Goal: Task Accomplishment & Management: Use online tool/utility

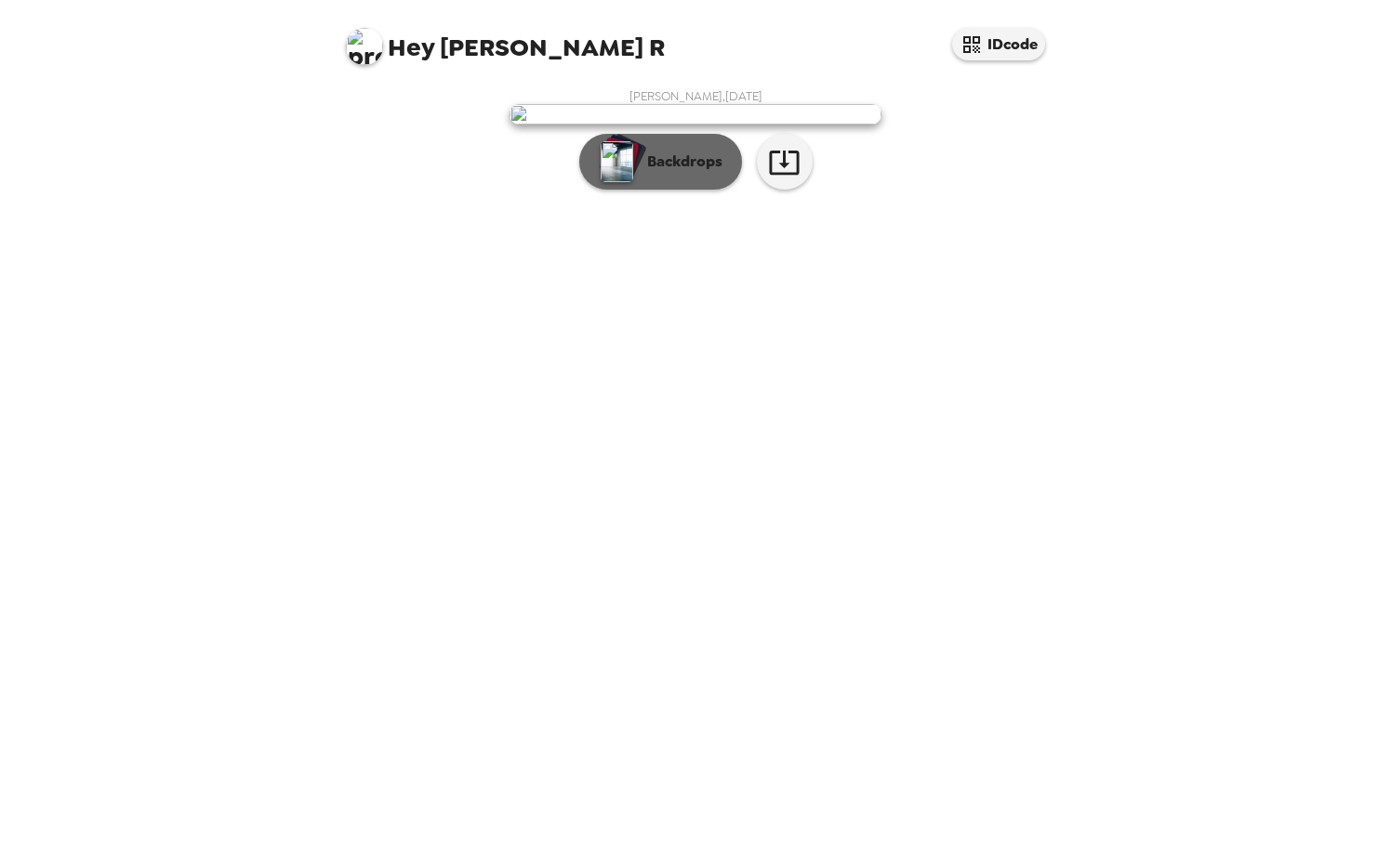
click at [662, 173] on p "Backdrops" at bounding box center [680, 161] width 84 height 23
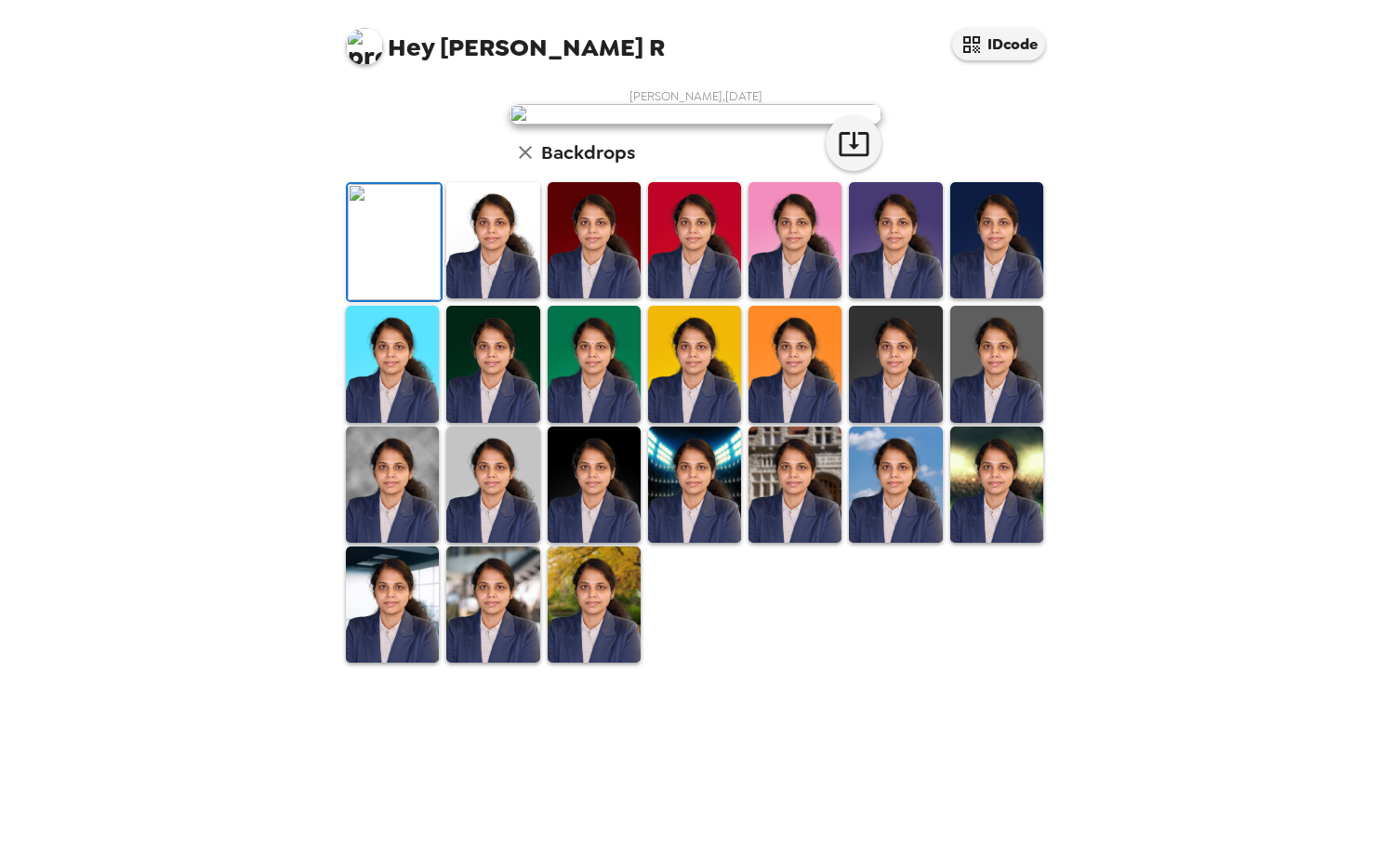
scroll to position [101, 0]
click at [490, 298] on img at bounding box center [492, 241] width 93 height 116
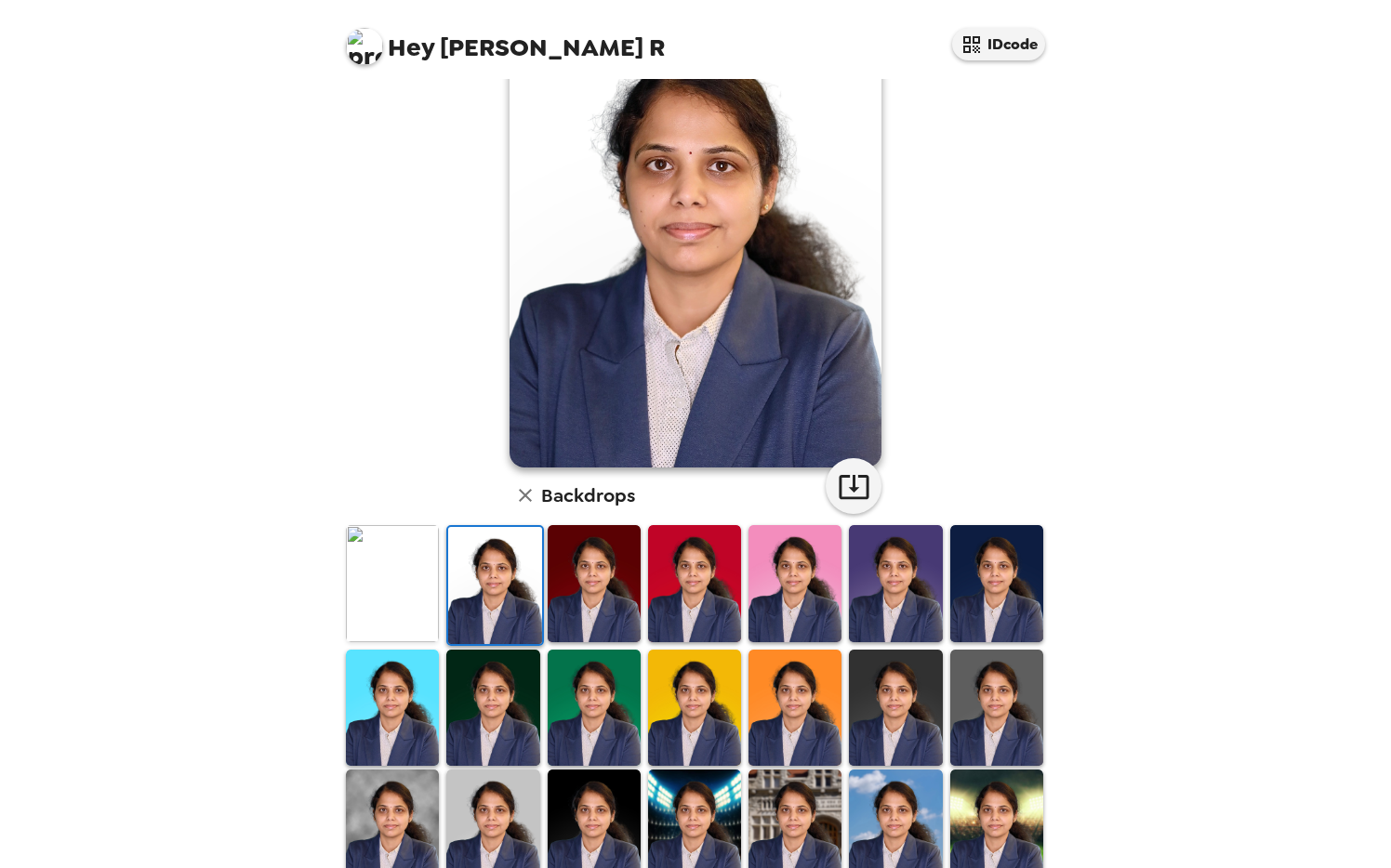
click at [561, 595] on img at bounding box center [593, 583] width 93 height 116
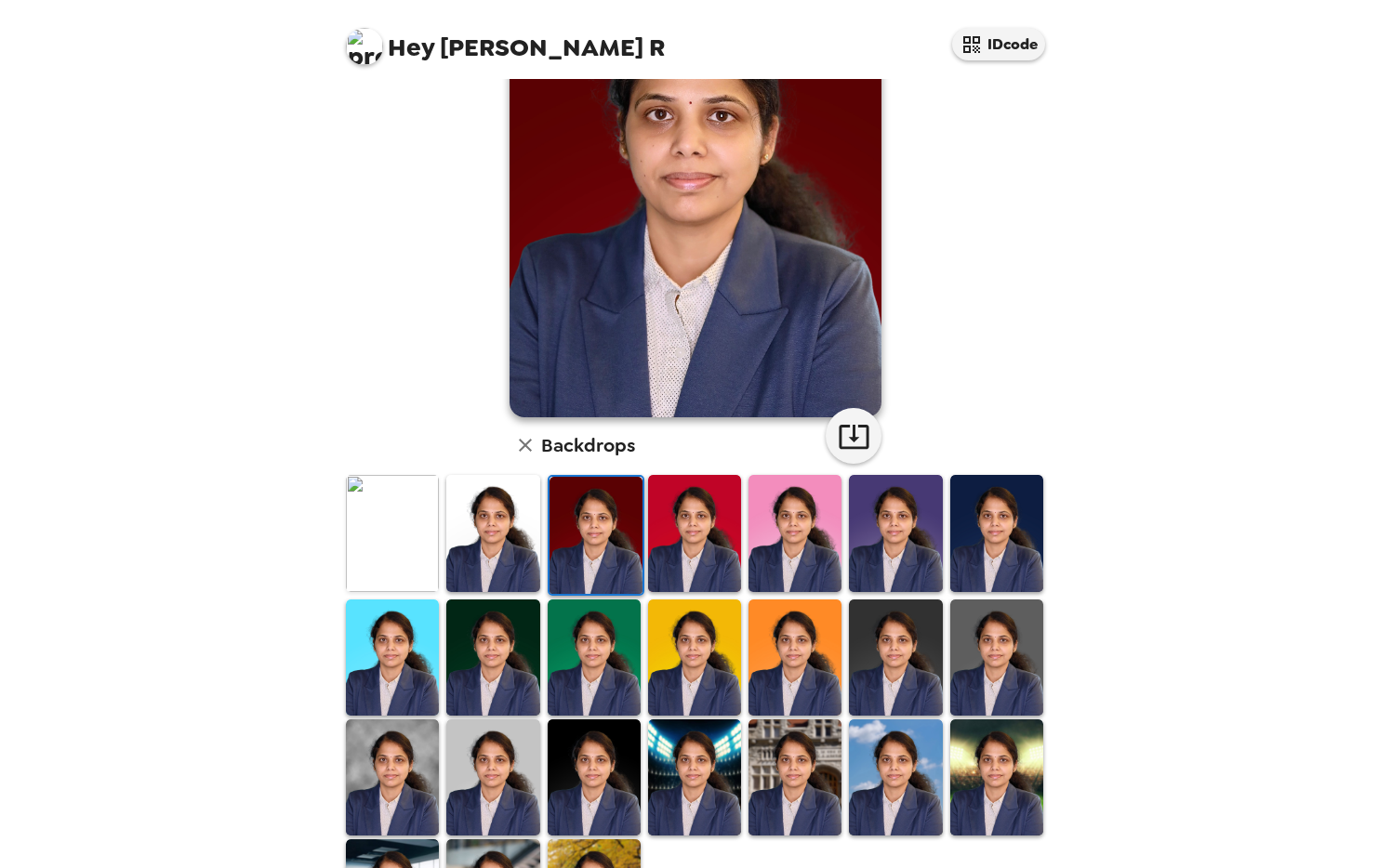
scroll to position [131, 0]
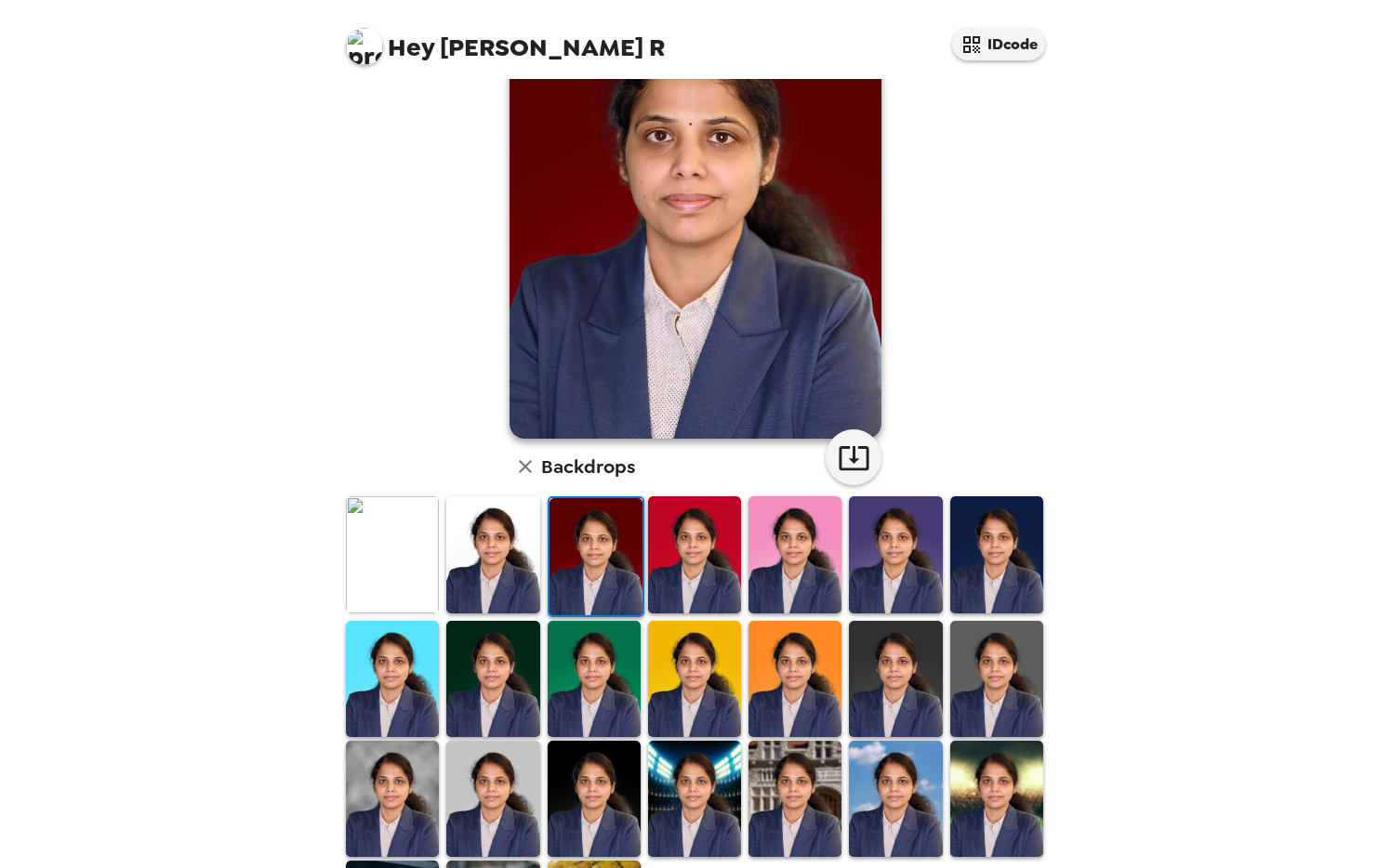
click at [732, 568] on img at bounding box center [695, 554] width 93 height 116
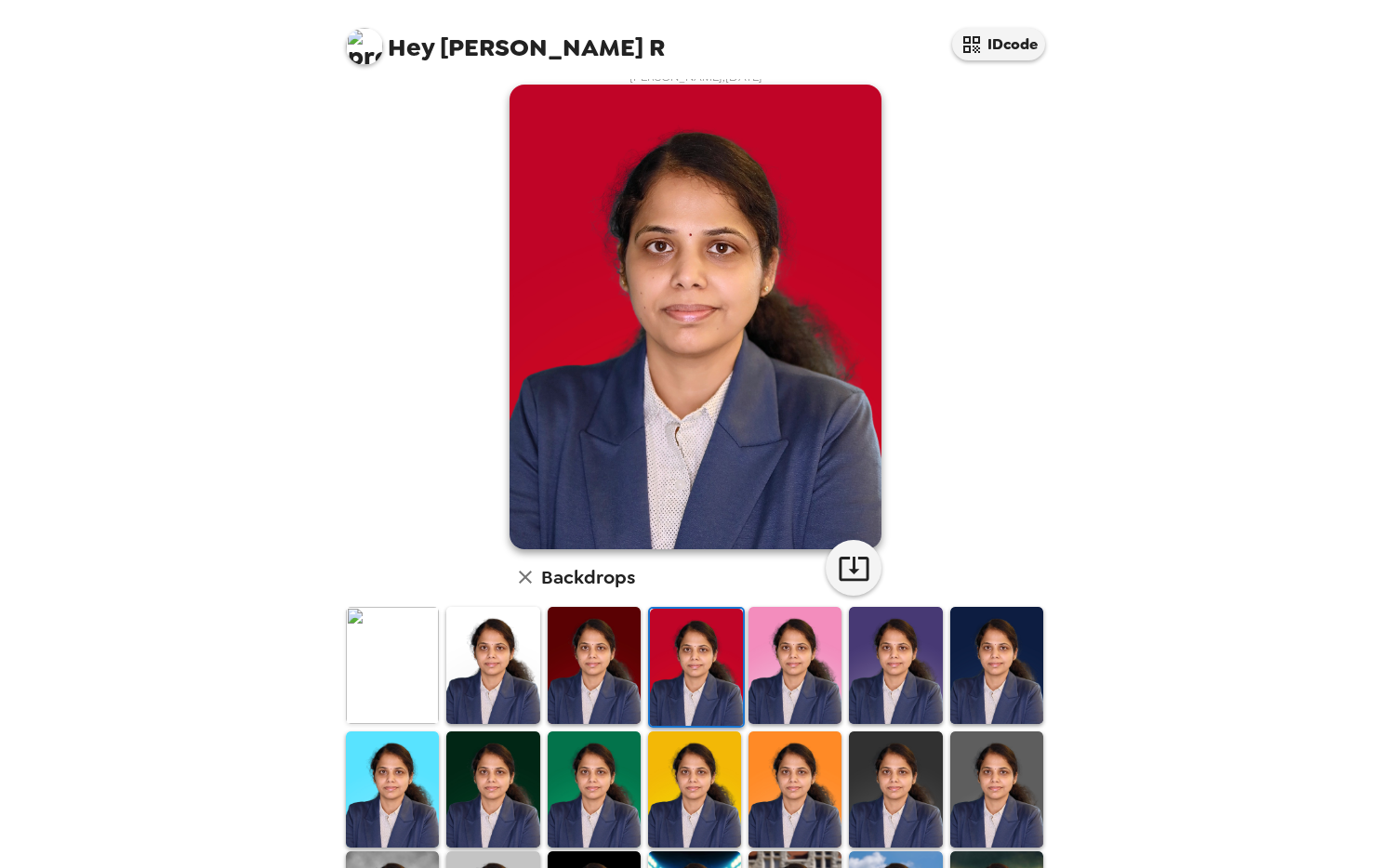
scroll to position [0, 0]
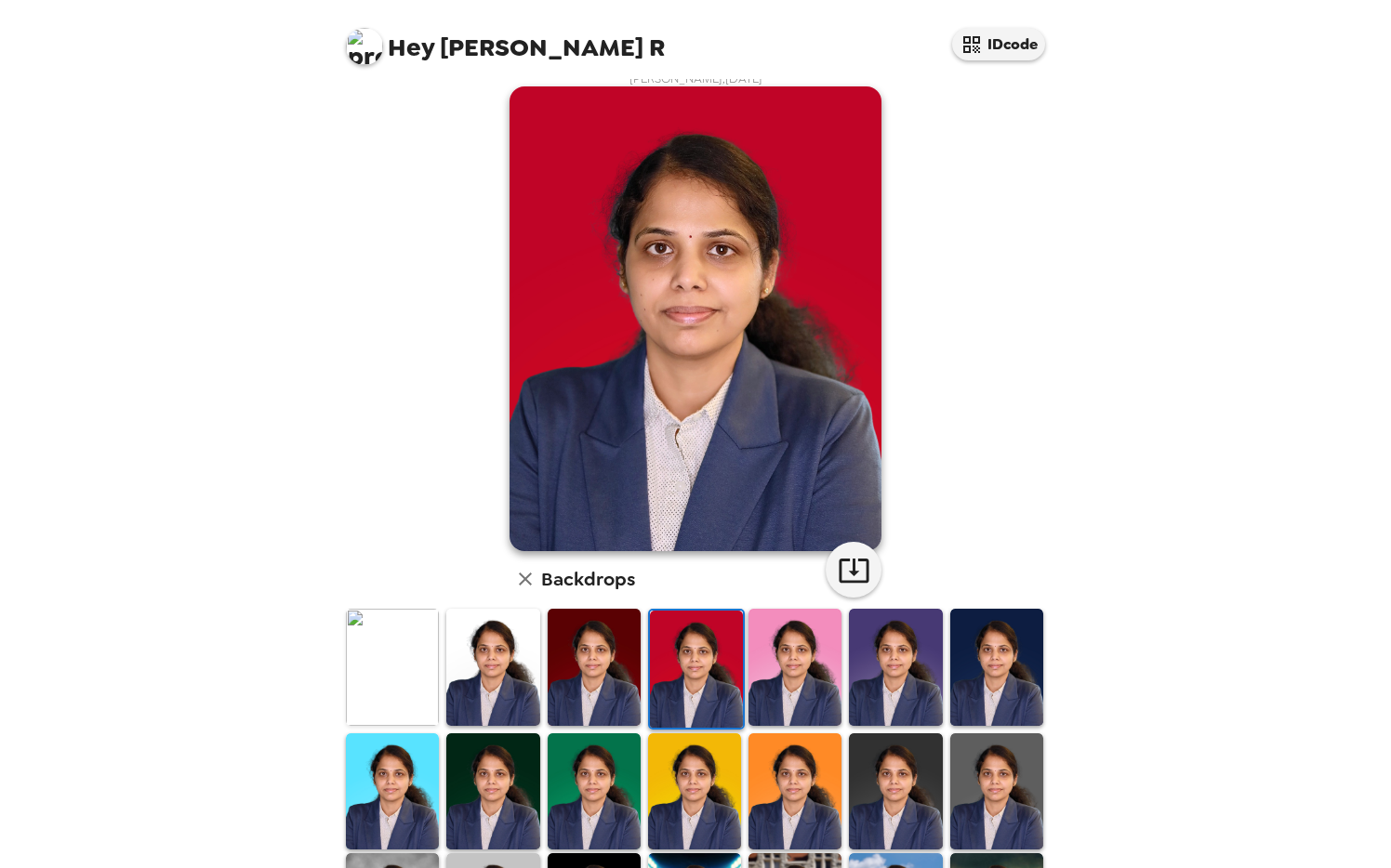
click at [774, 690] on img at bounding box center [795, 667] width 93 height 116
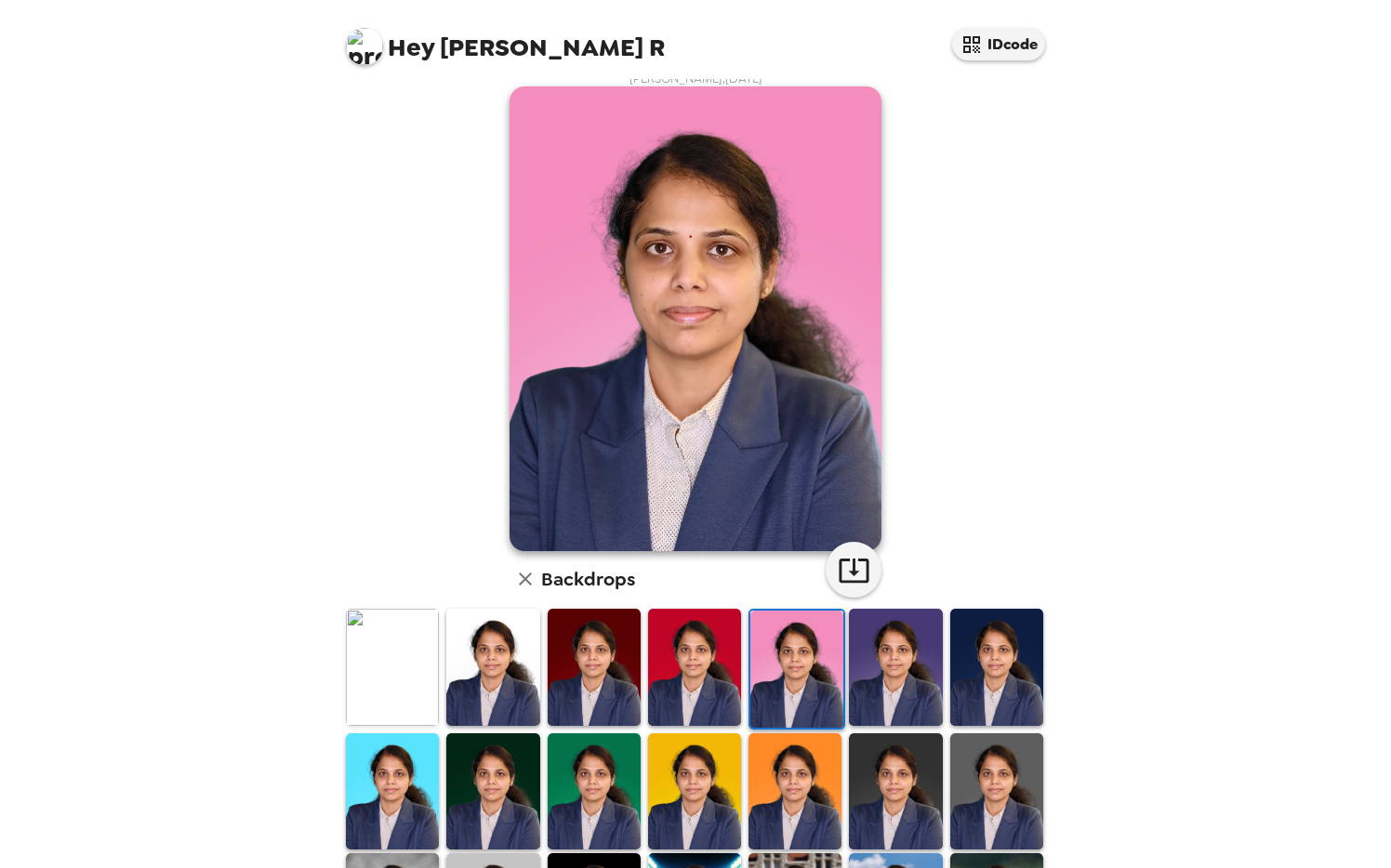
scroll to position [17, 0]
click at [475, 685] on img at bounding box center [492, 668] width 93 height 116
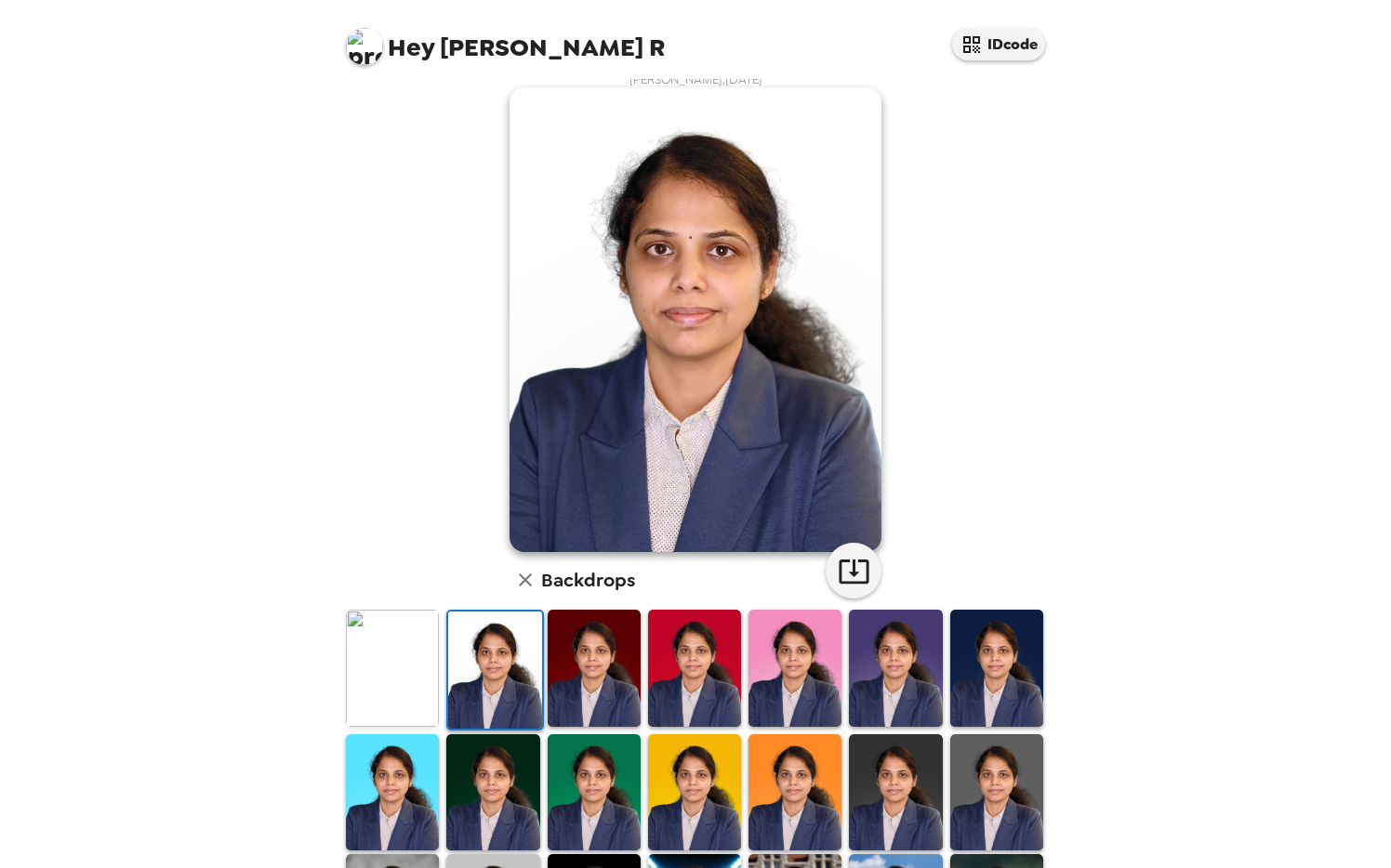
scroll to position [20, 0]
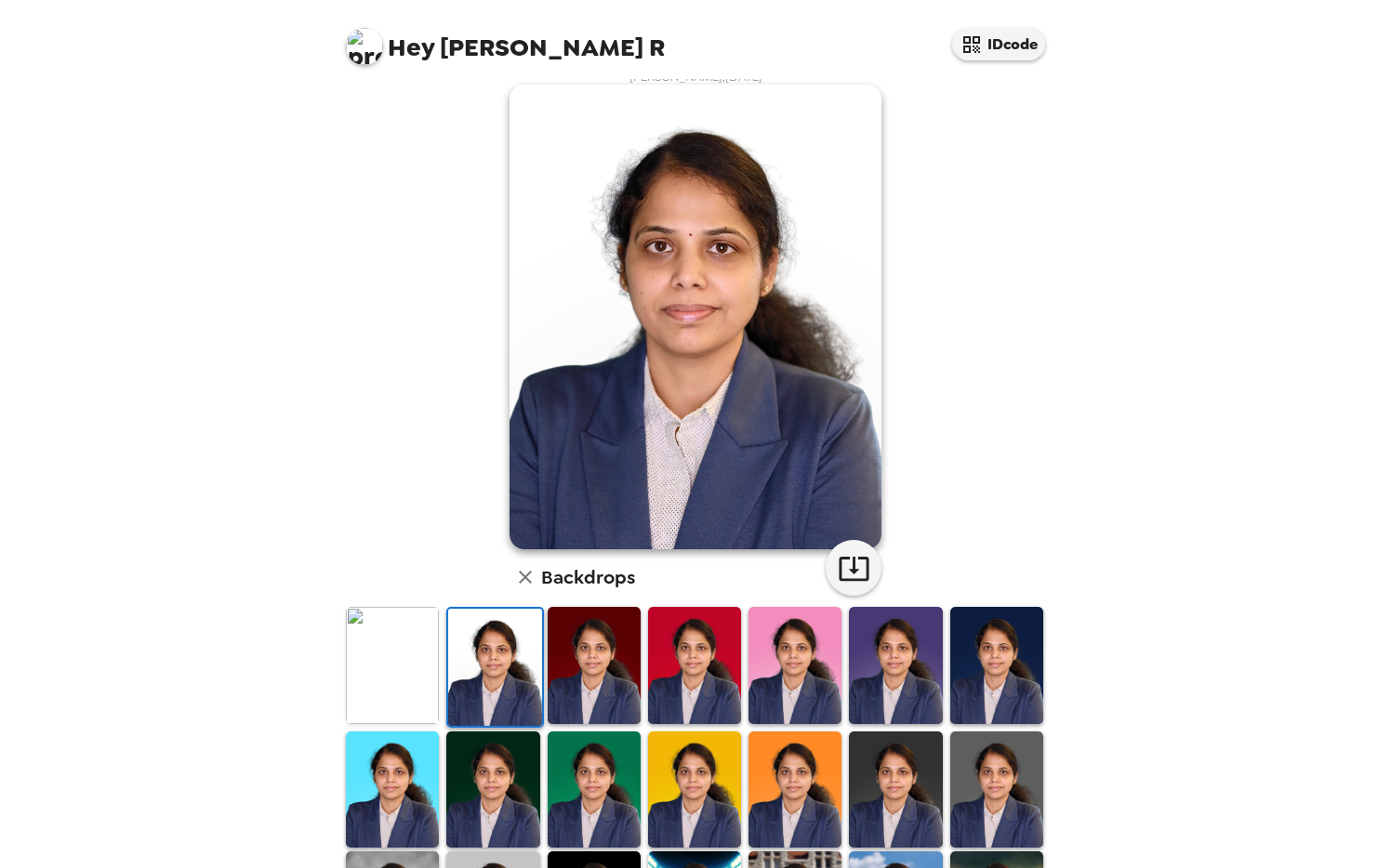
click at [410, 686] on img at bounding box center [392, 665] width 93 height 116
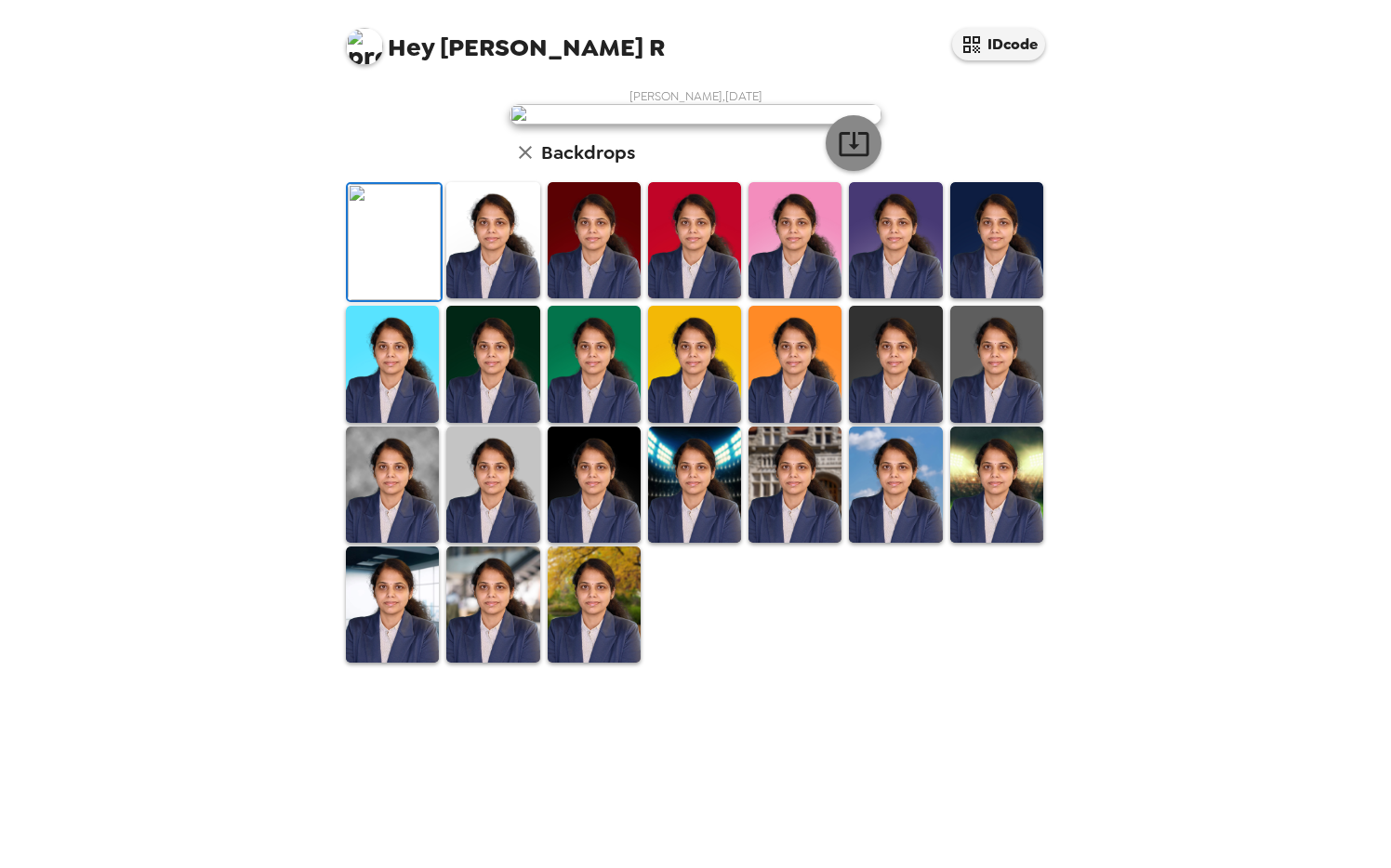
click at [859, 160] on icon "button" at bounding box center [854, 143] width 32 height 32
click at [590, 543] on img at bounding box center [593, 484] width 93 height 116
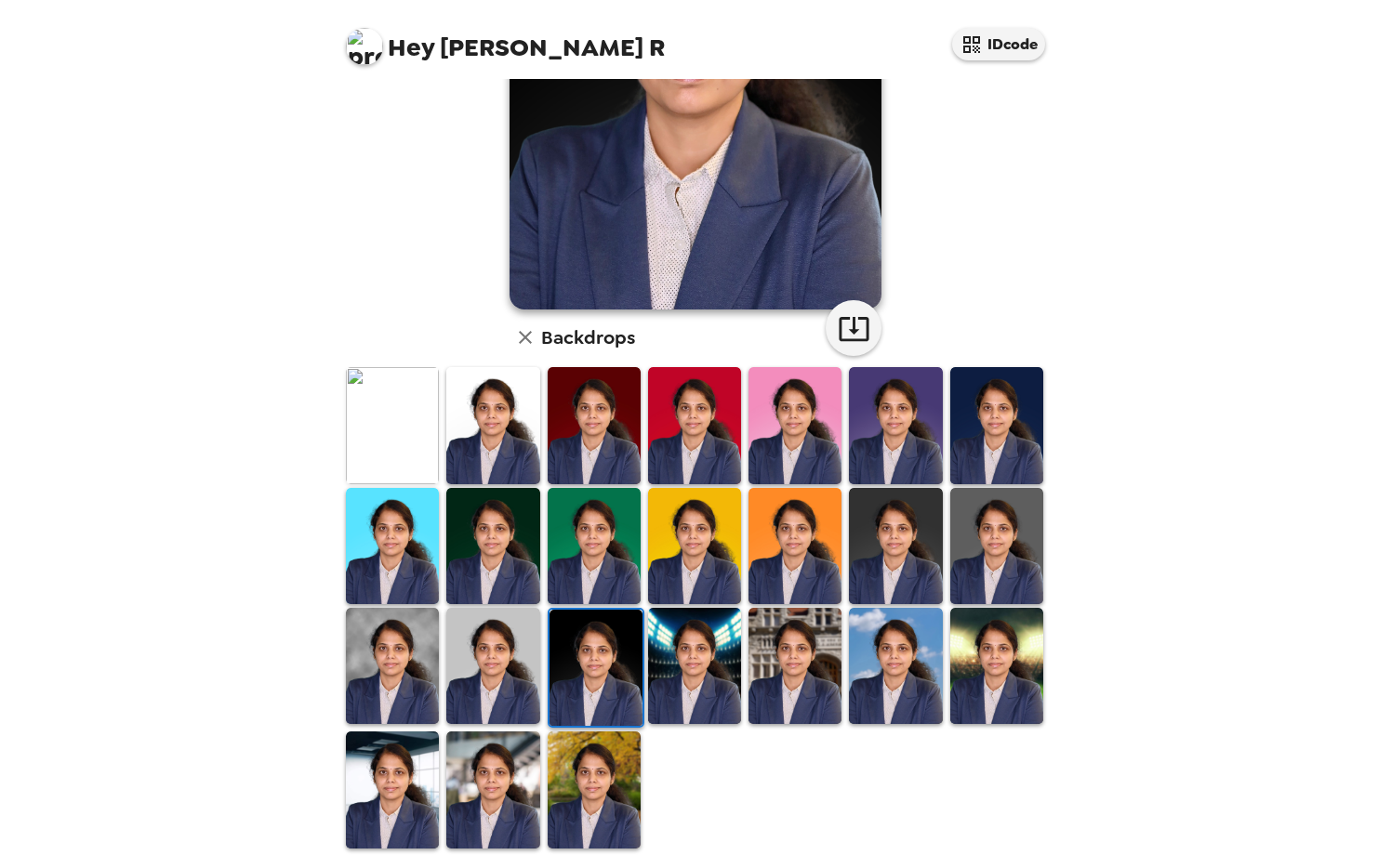
click at [505, 653] on img at bounding box center [492, 666] width 93 height 116
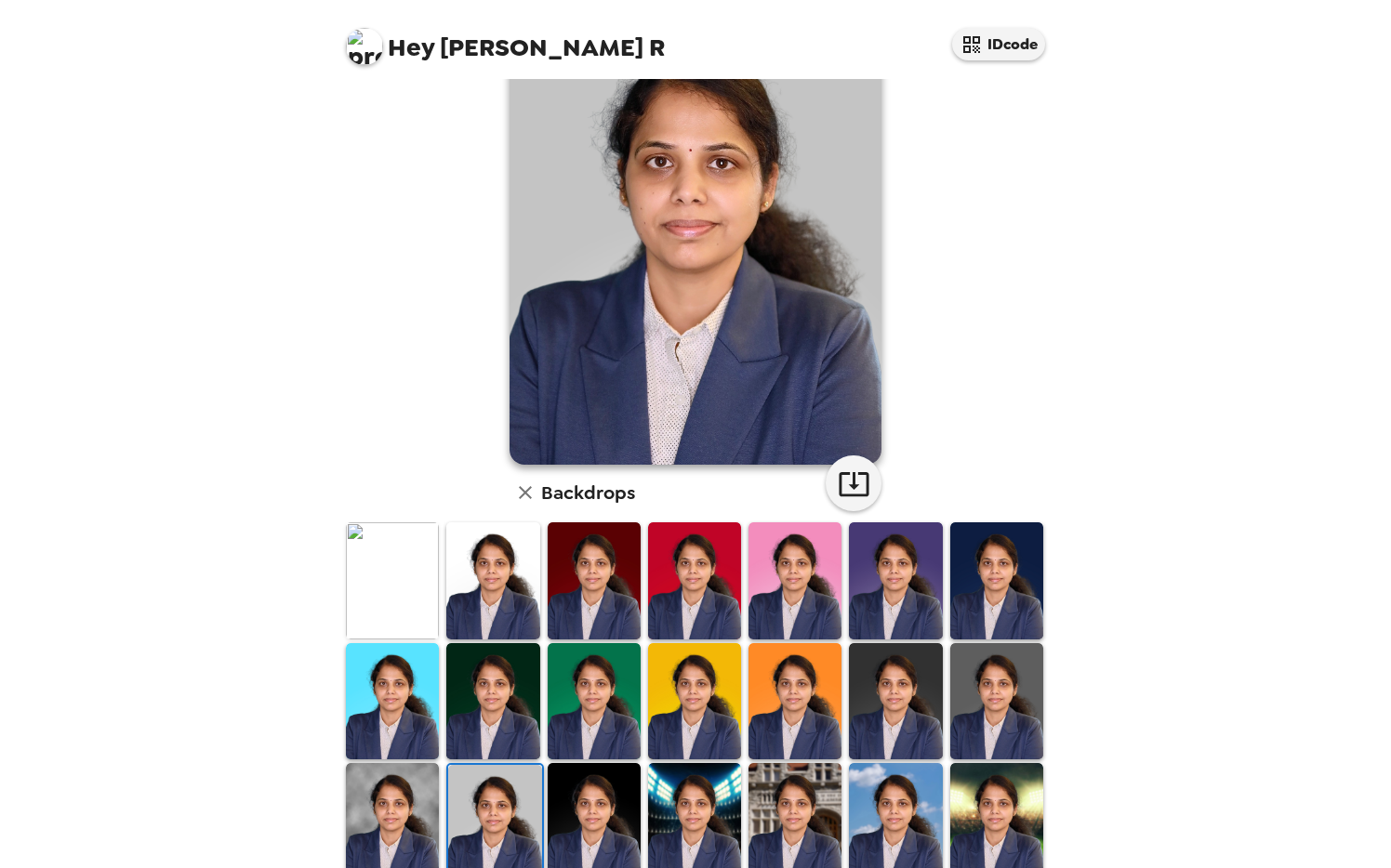
scroll to position [124, 0]
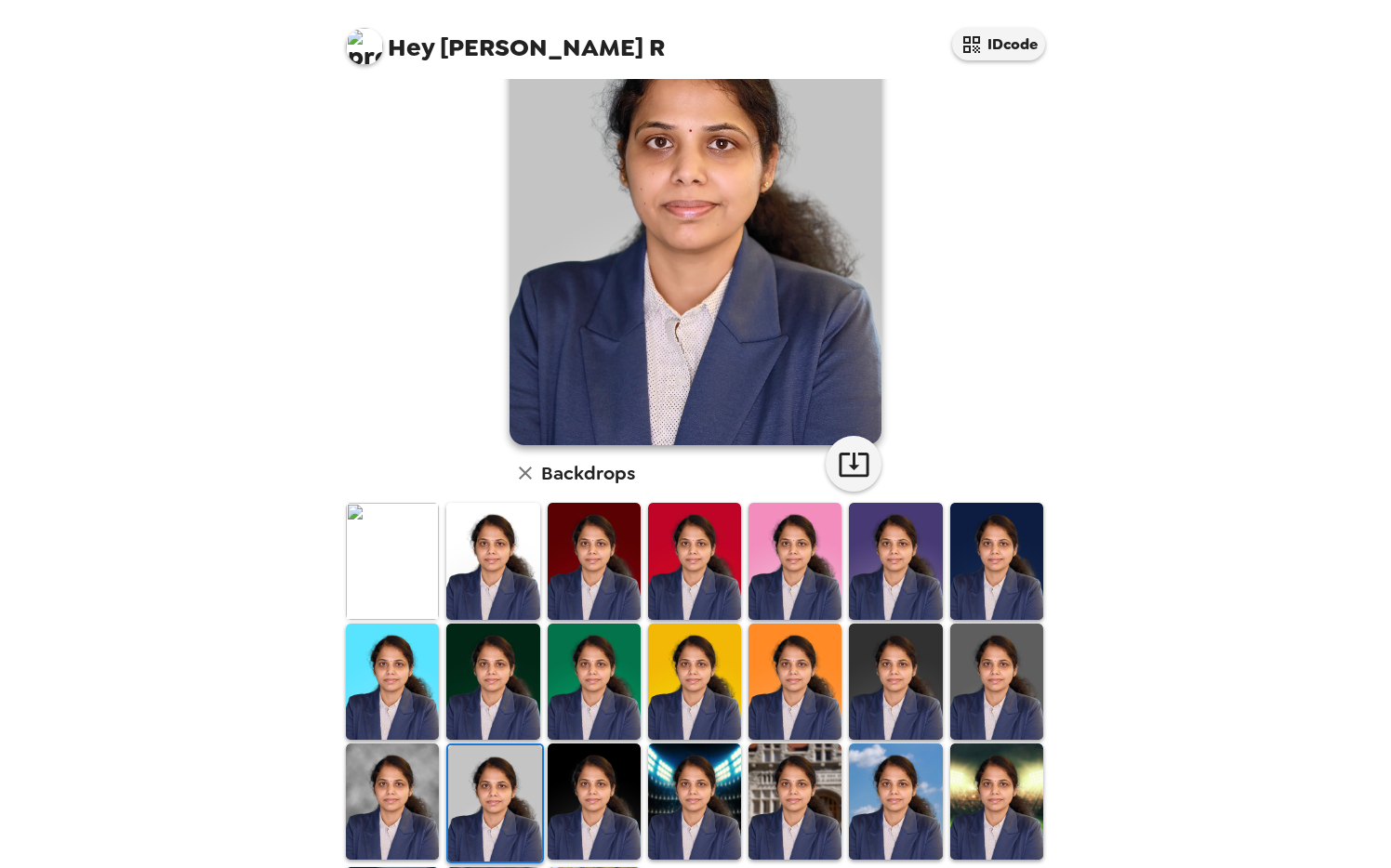
click at [364, 757] on img at bounding box center [392, 801] width 93 height 116
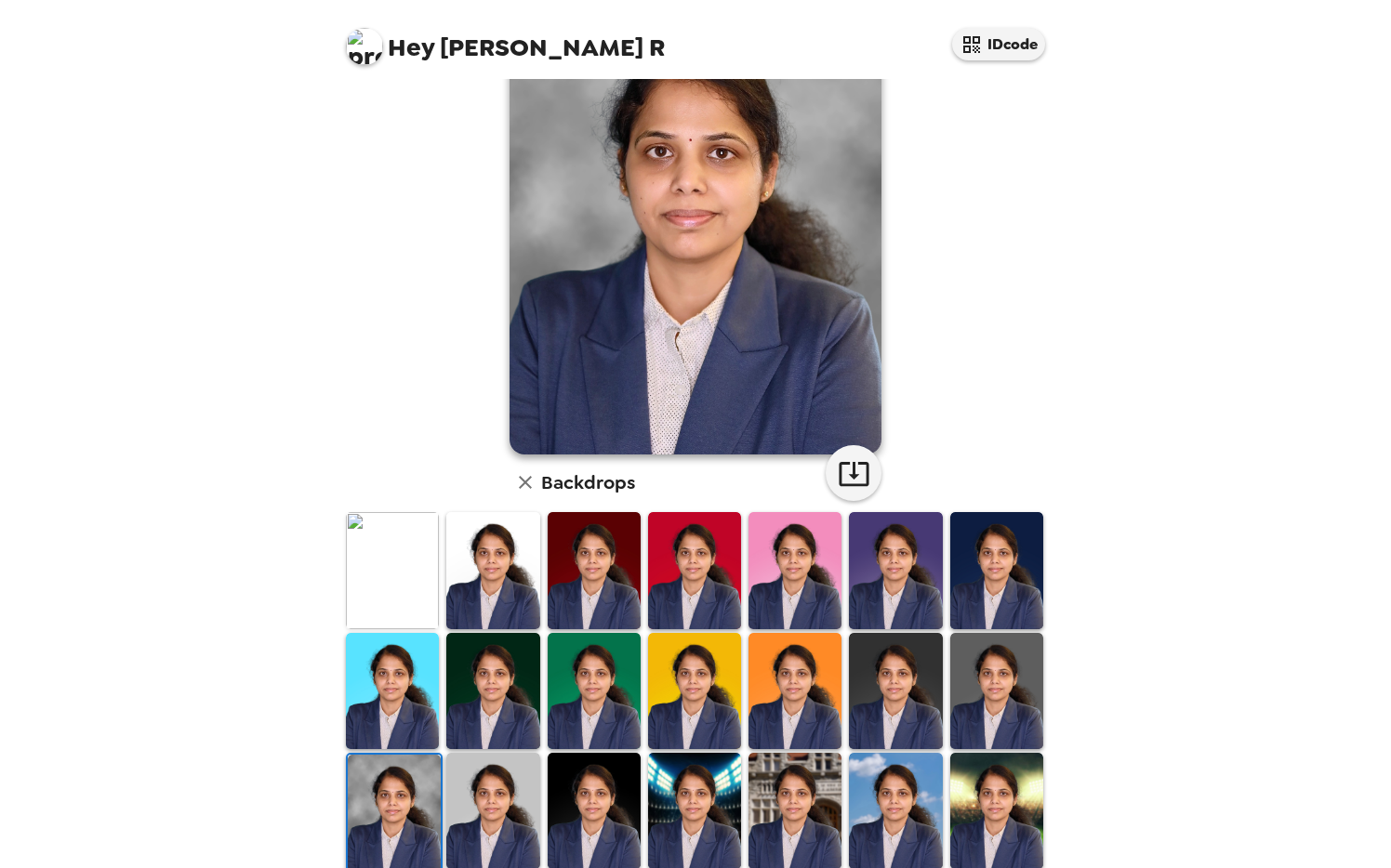
scroll to position [137, 0]
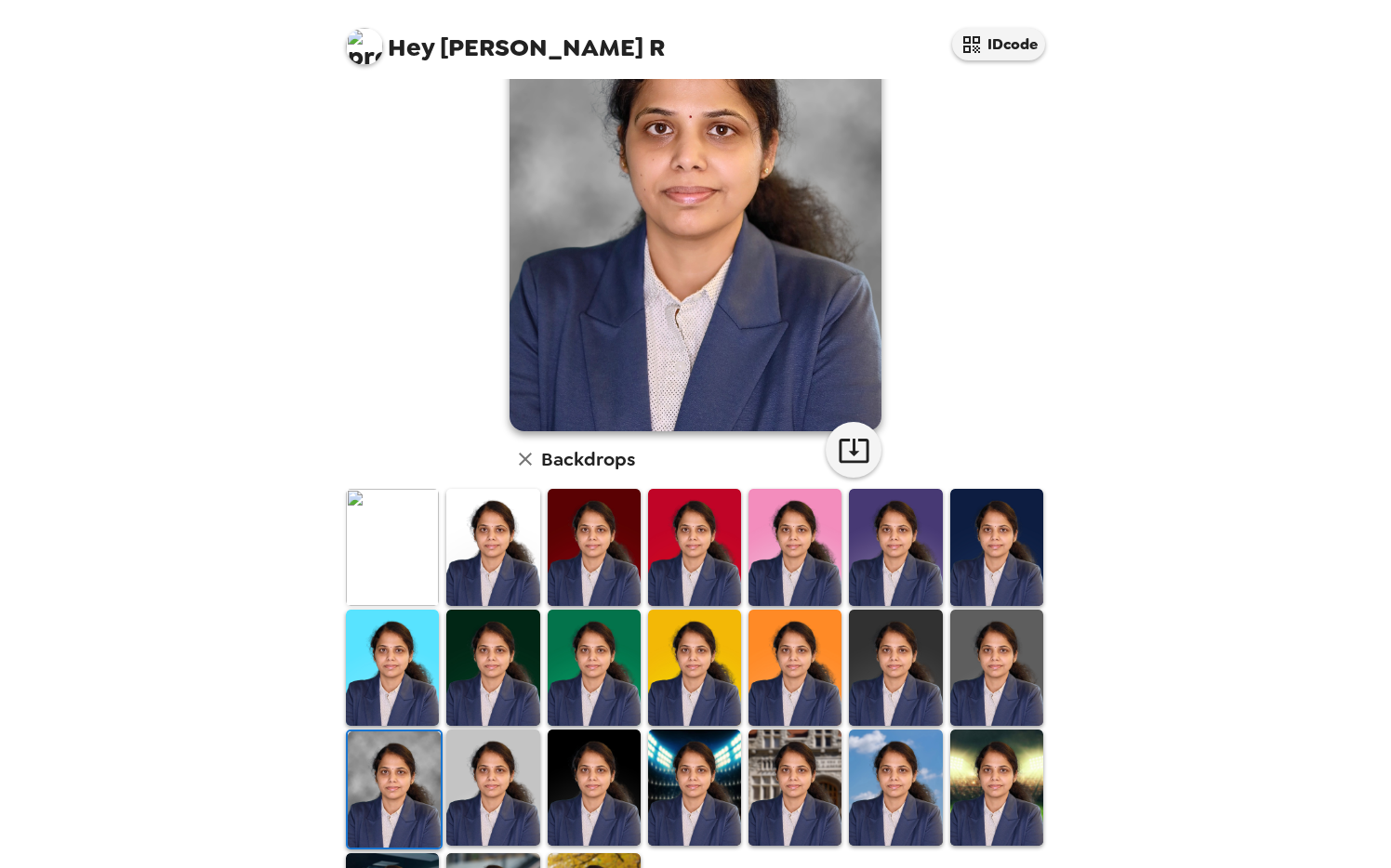
click at [483, 681] on img at bounding box center [492, 668] width 93 height 116
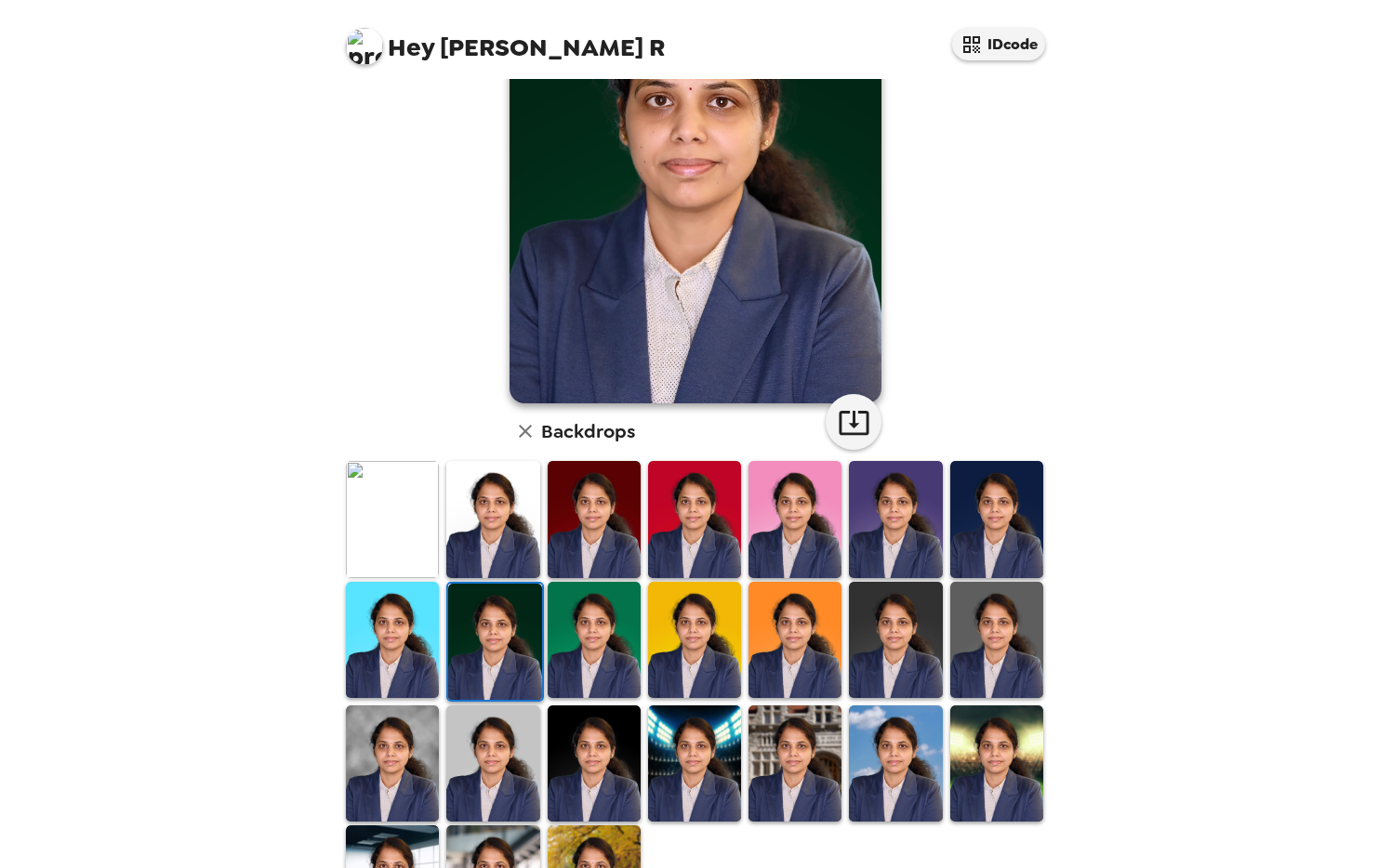
scroll to position [175, 0]
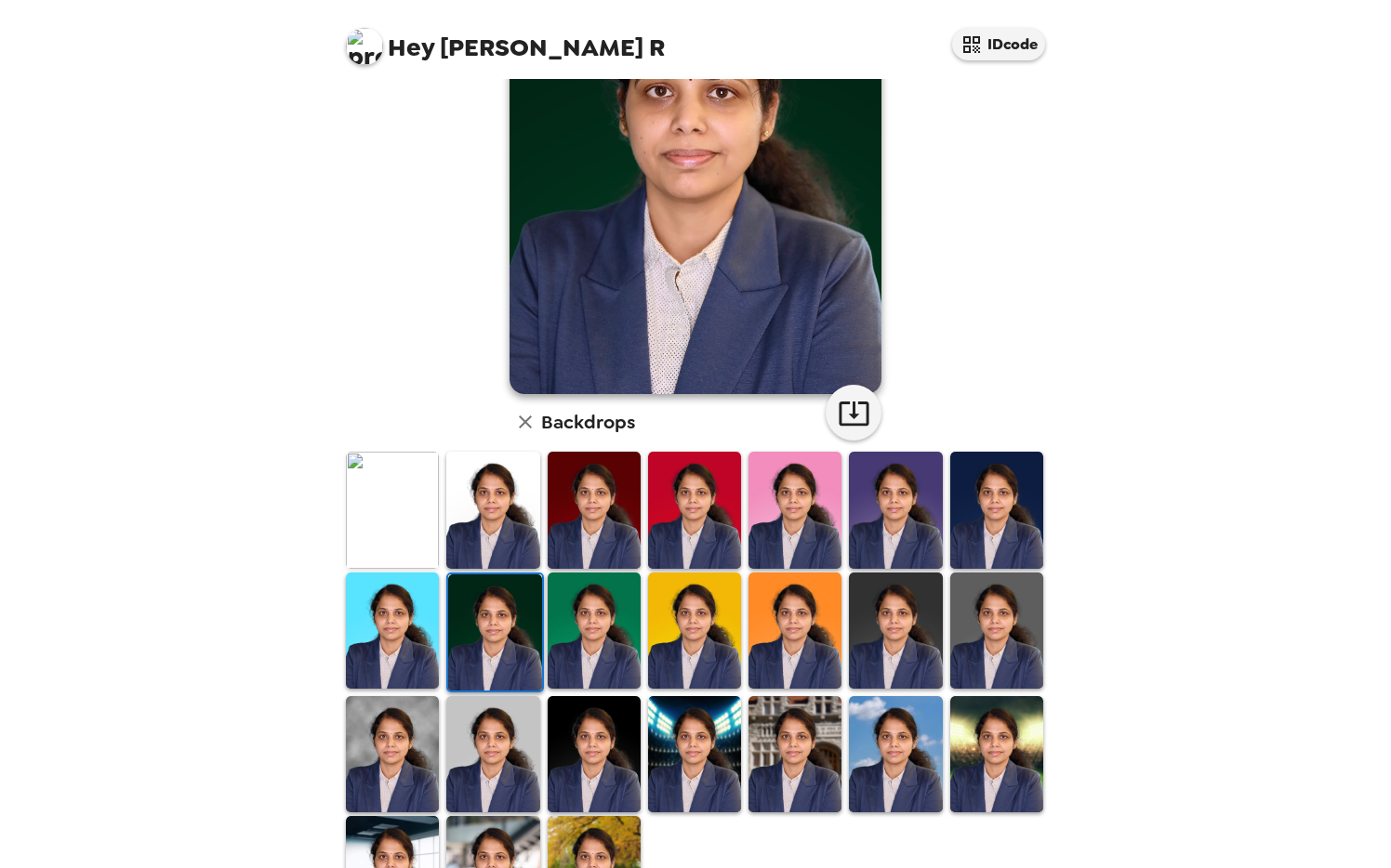
click at [509, 553] on img at bounding box center [492, 510] width 93 height 116
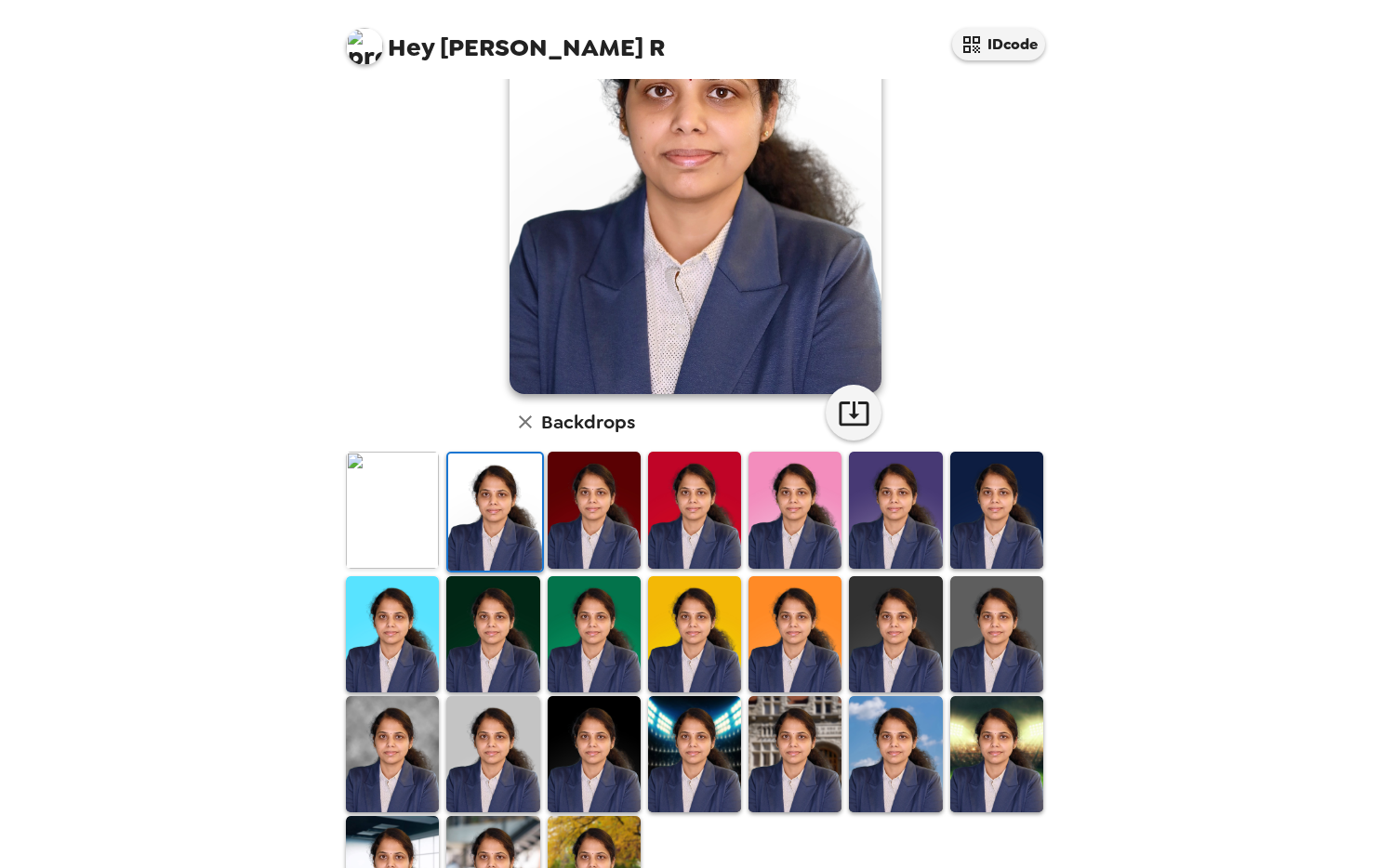
click at [613, 543] on img at bounding box center [593, 510] width 93 height 116
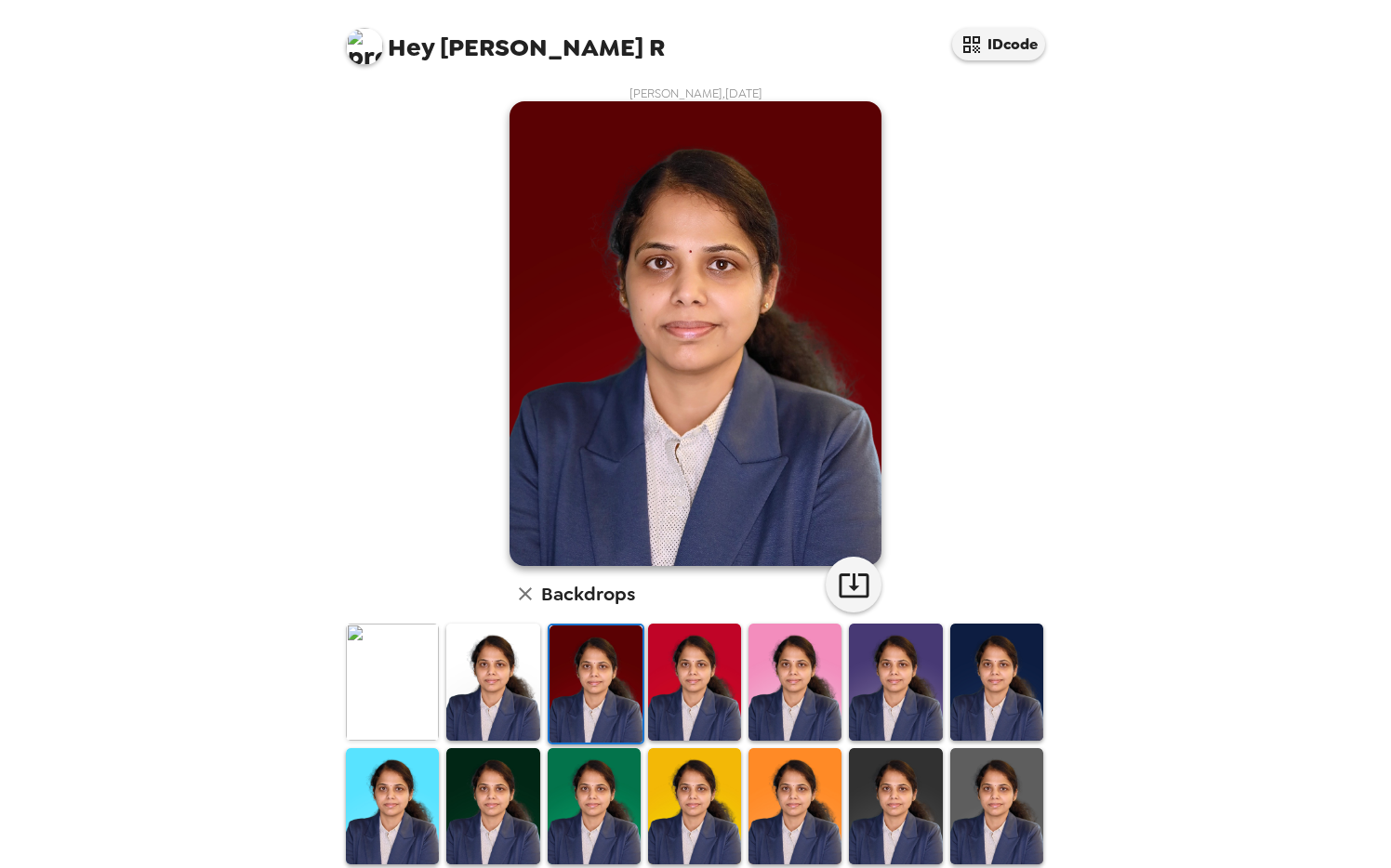
scroll to position [0, 0]
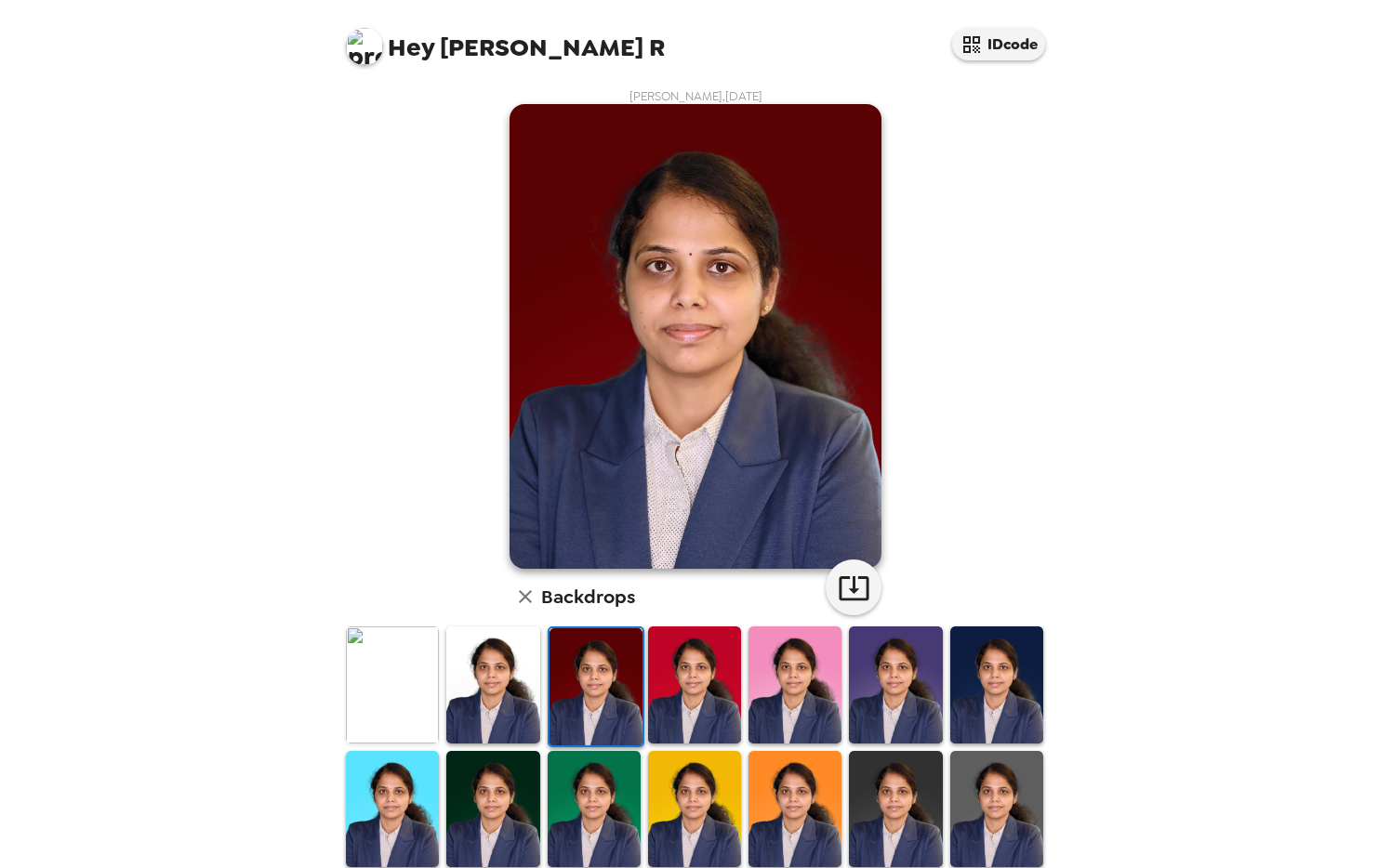
click at [698, 704] on img at bounding box center [695, 684] width 93 height 116
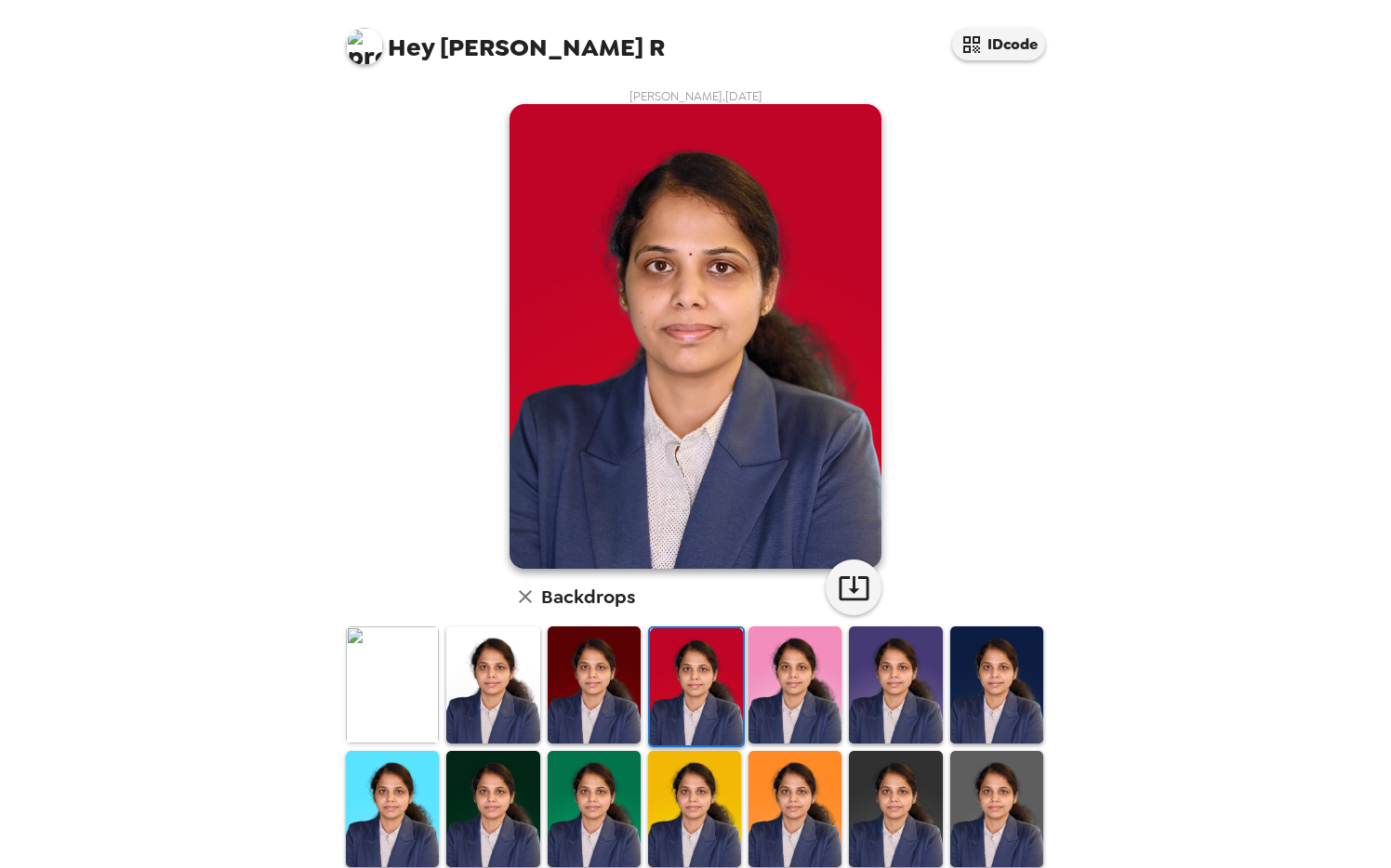
click at [763, 709] on img at bounding box center [795, 684] width 93 height 116
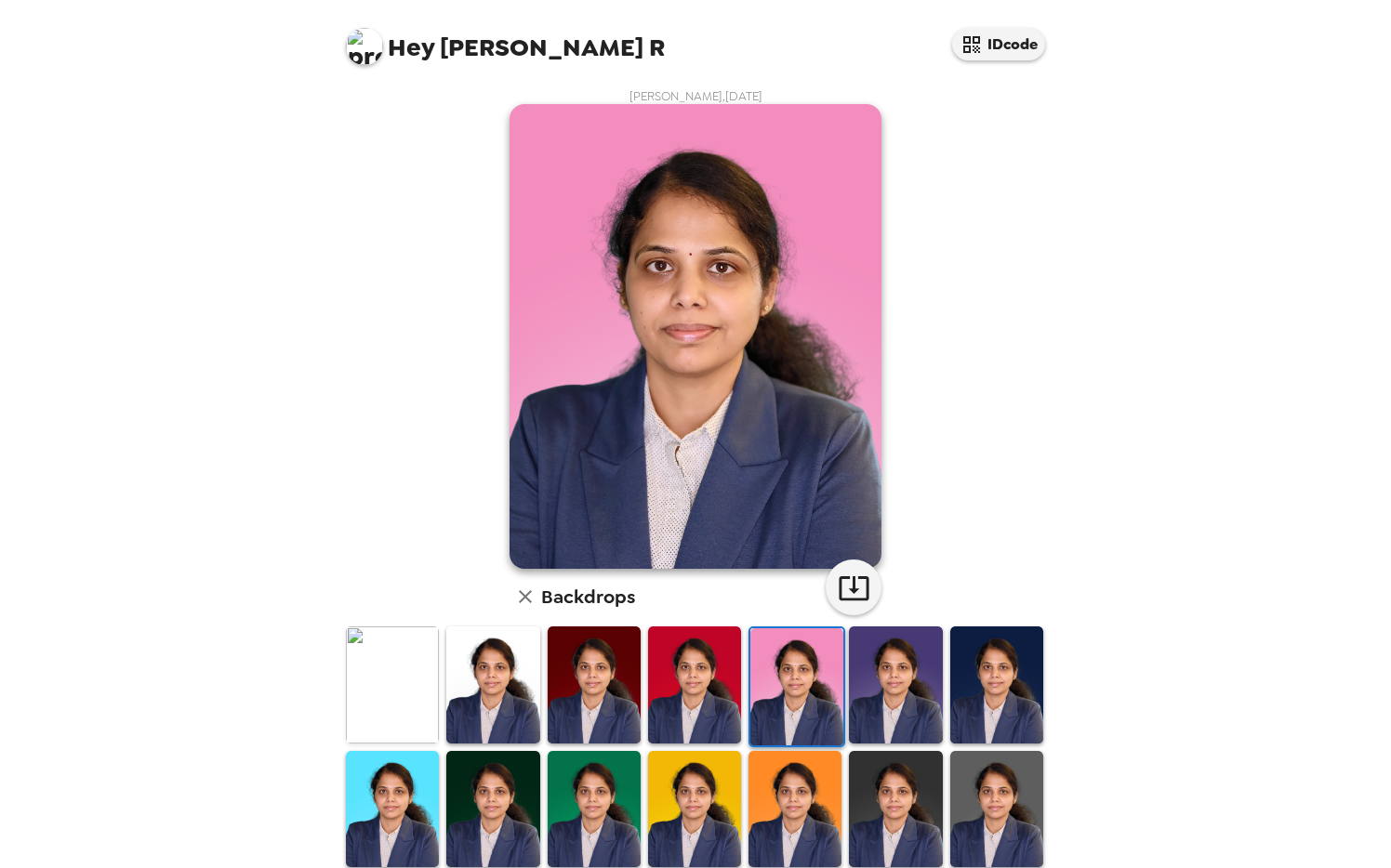
click at [871, 712] on img at bounding box center [895, 684] width 93 height 116
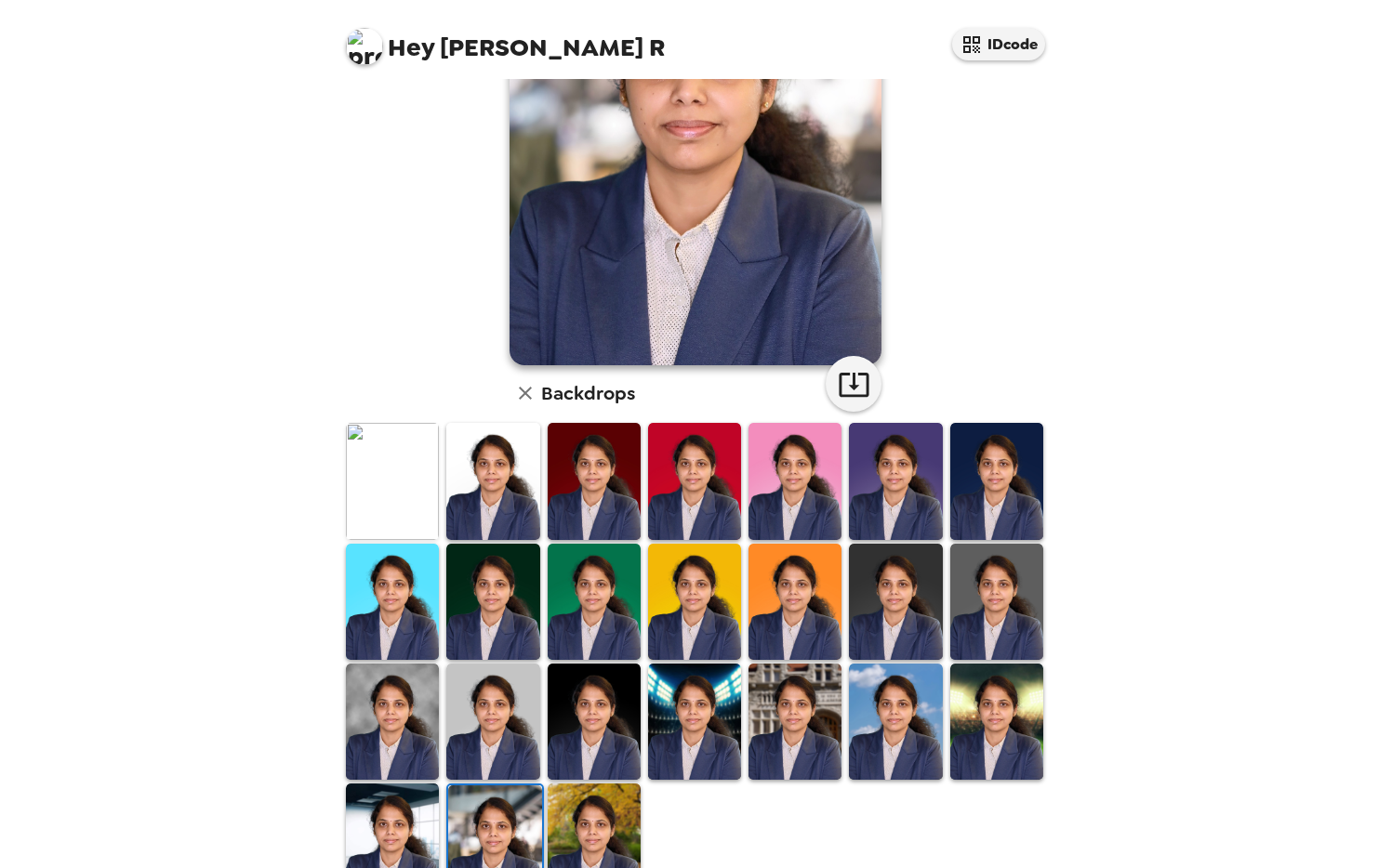
scroll to position [213, 0]
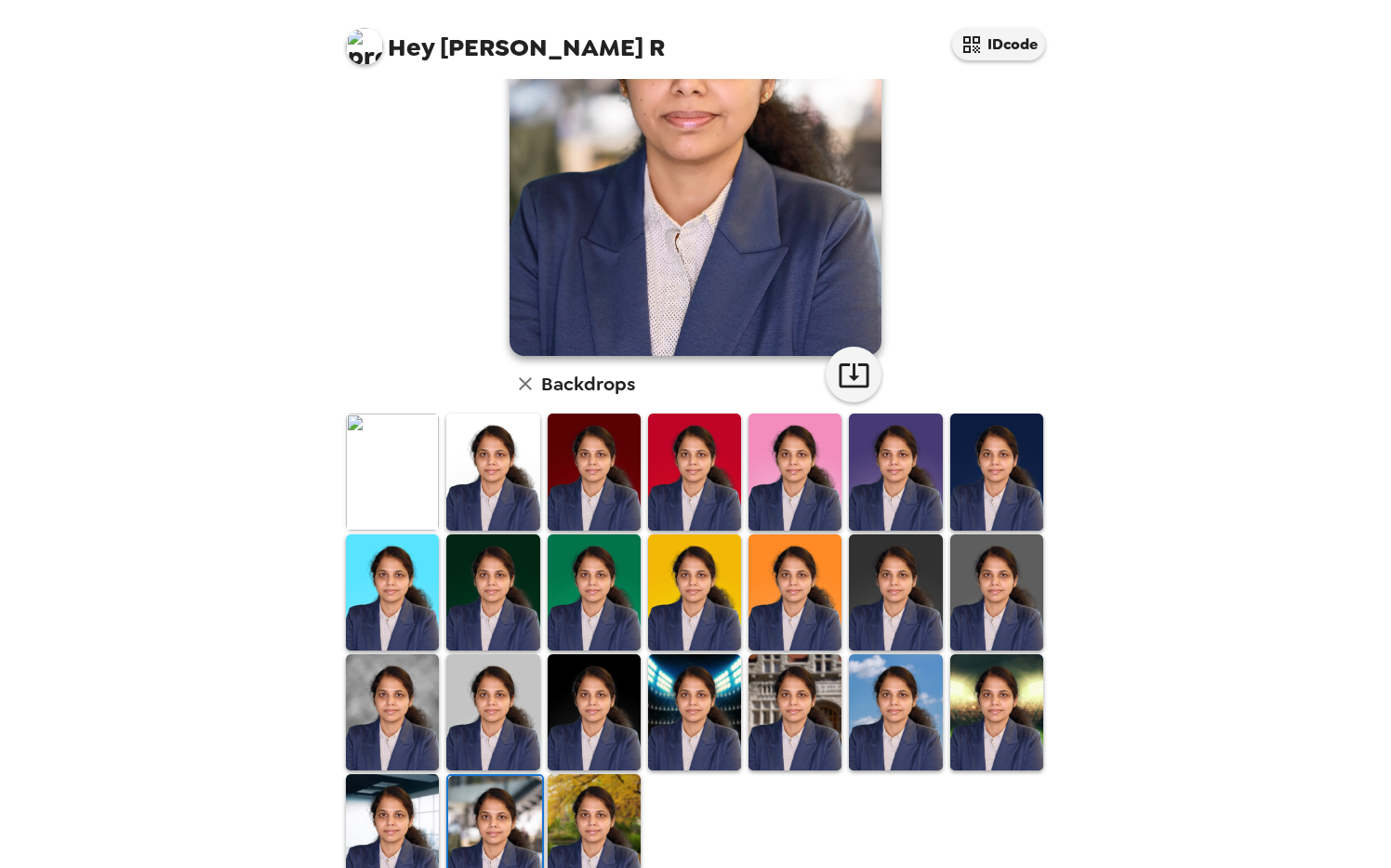
click at [381, 836] on img at bounding box center [392, 832] width 93 height 116
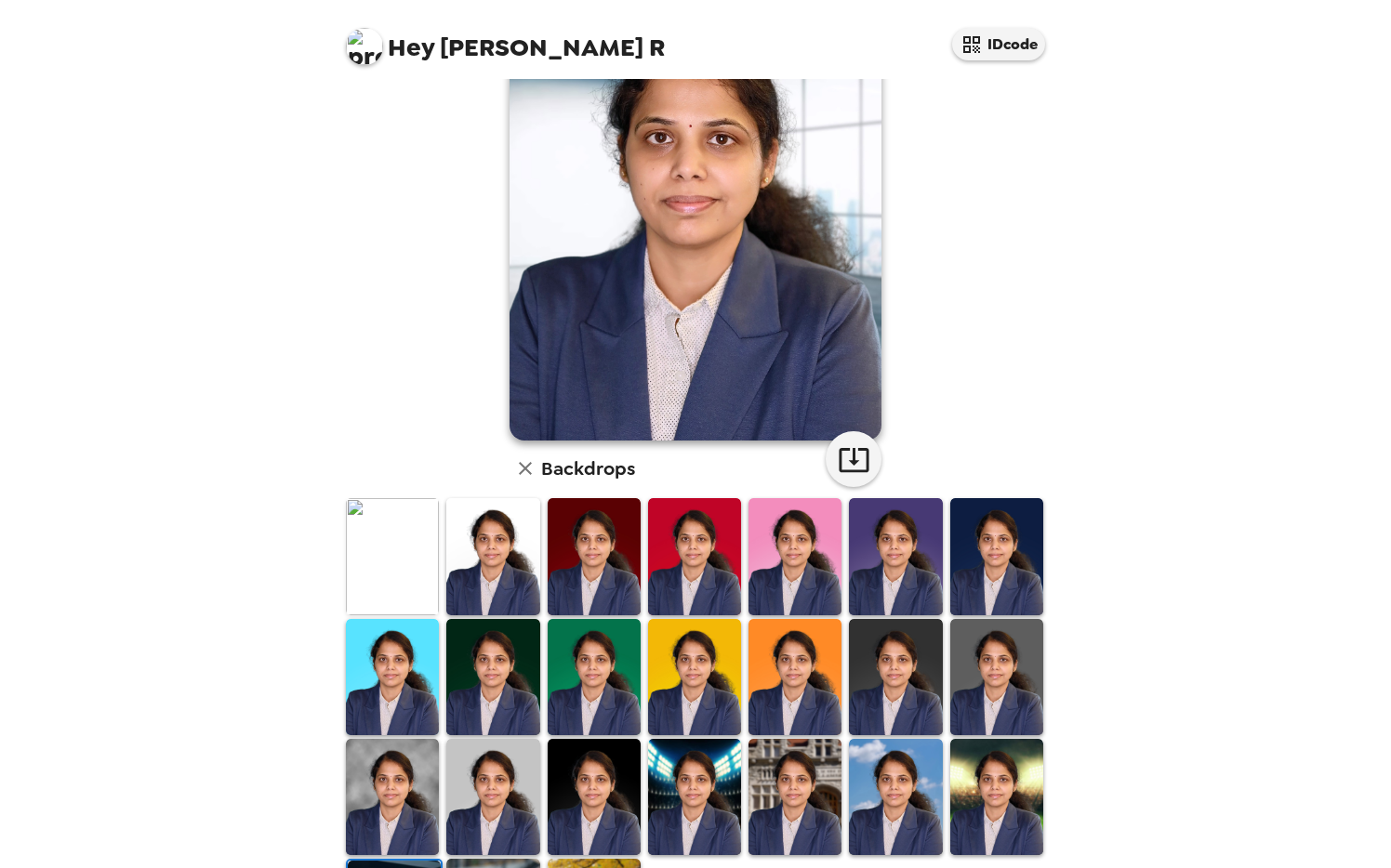
scroll to position [163, 0]
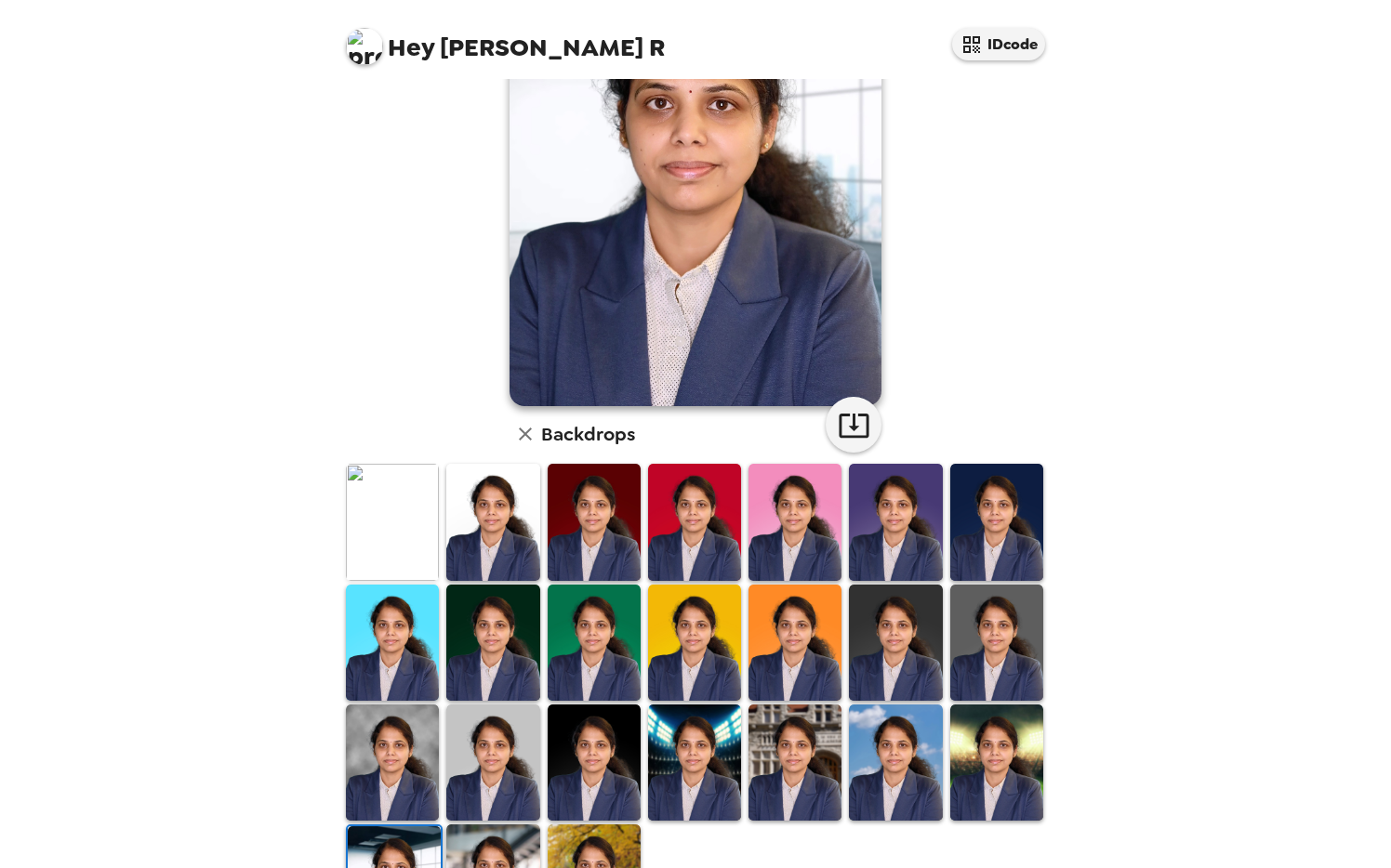
click at [772, 537] on img at bounding box center [795, 521] width 93 height 116
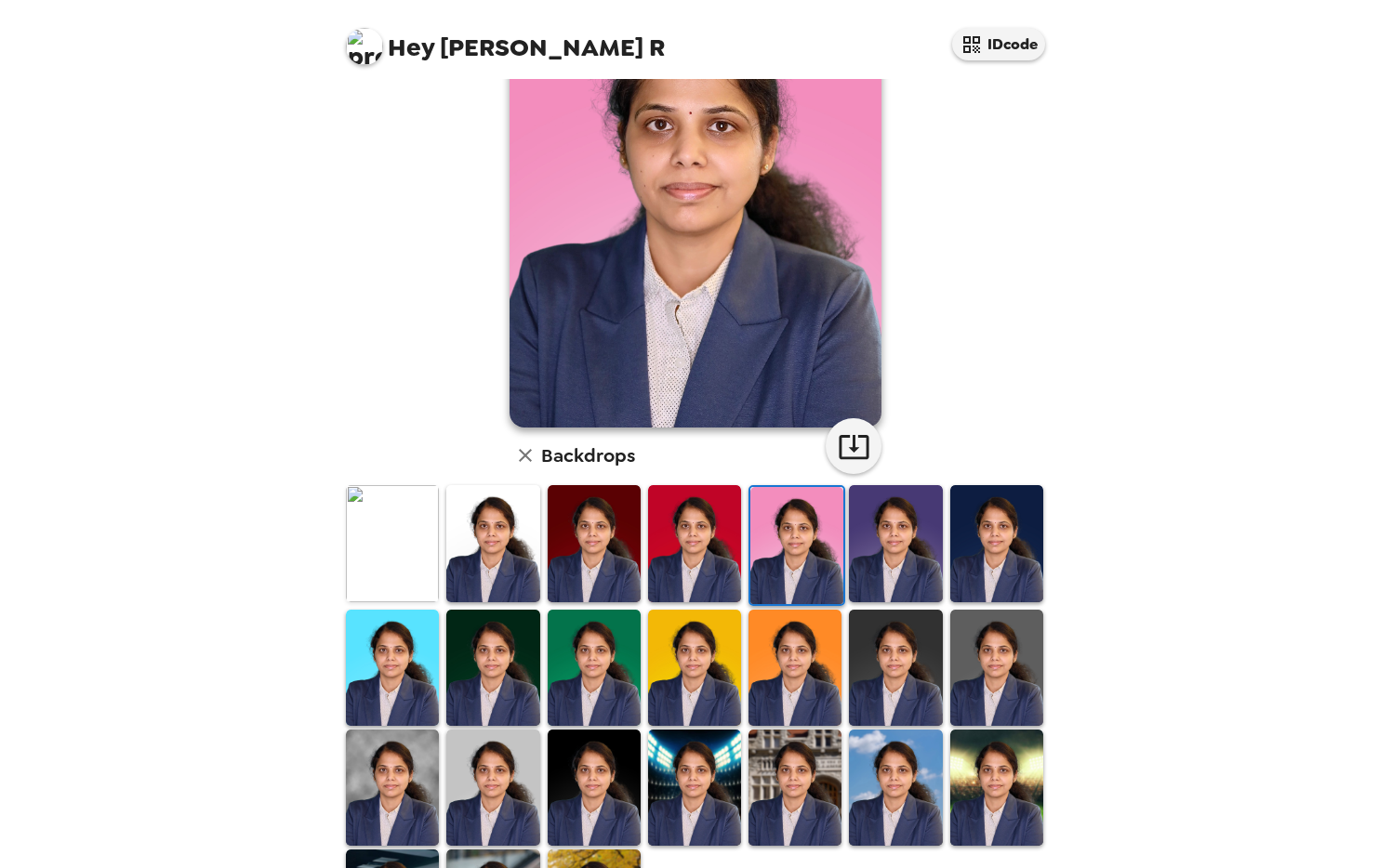
scroll to position [165, 0]
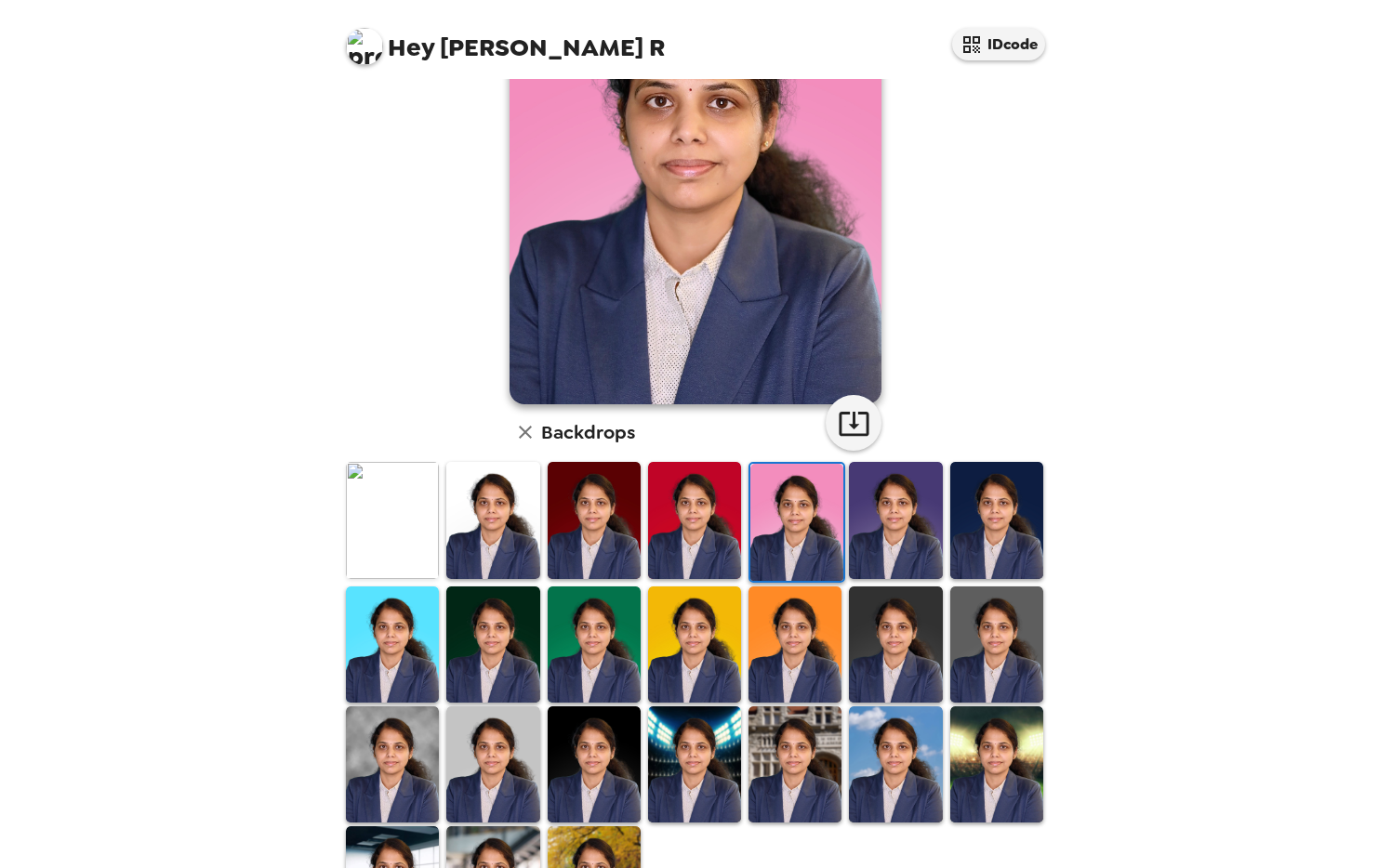
click at [694, 683] on img at bounding box center [695, 644] width 93 height 116
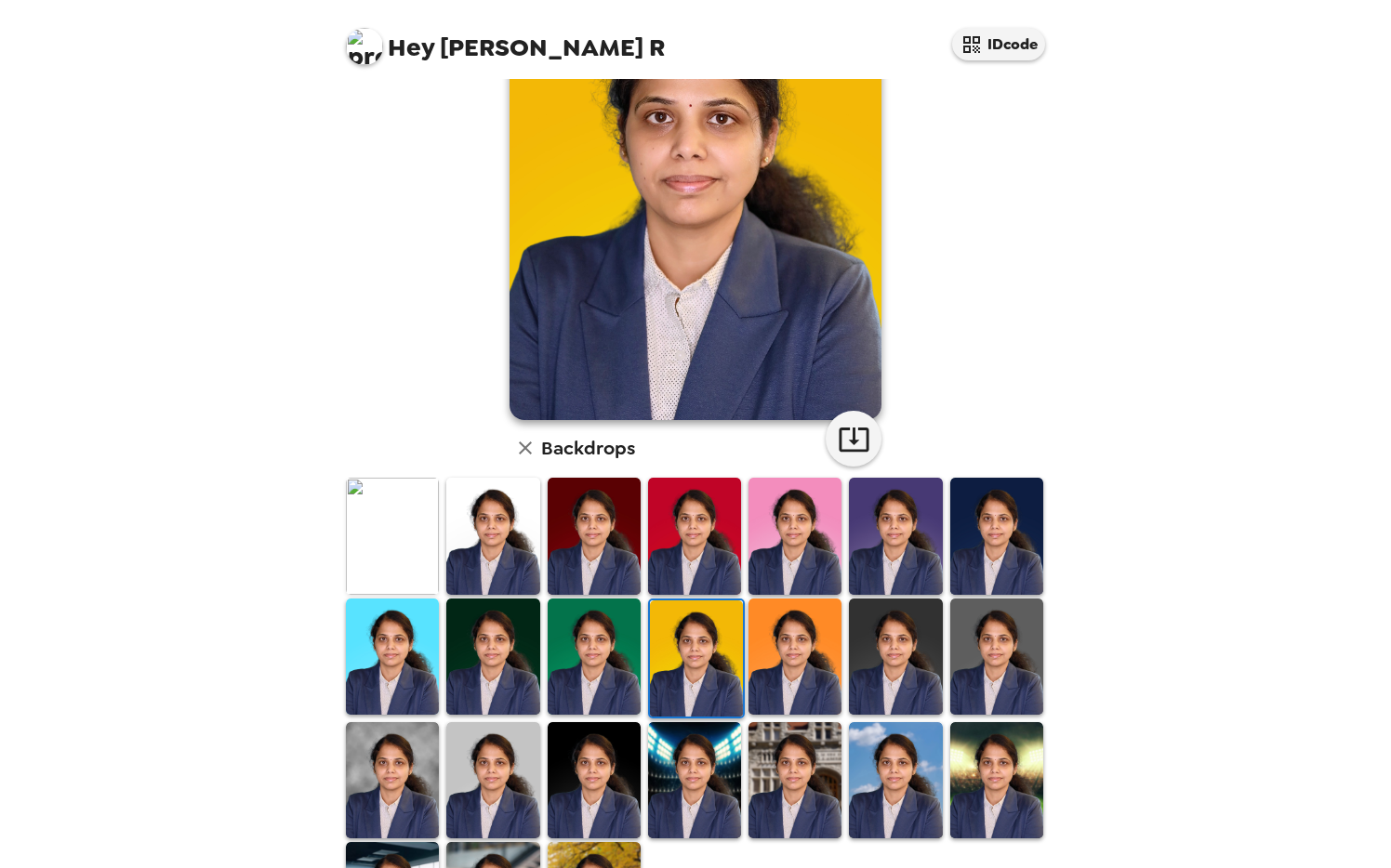
scroll to position [197, 0]
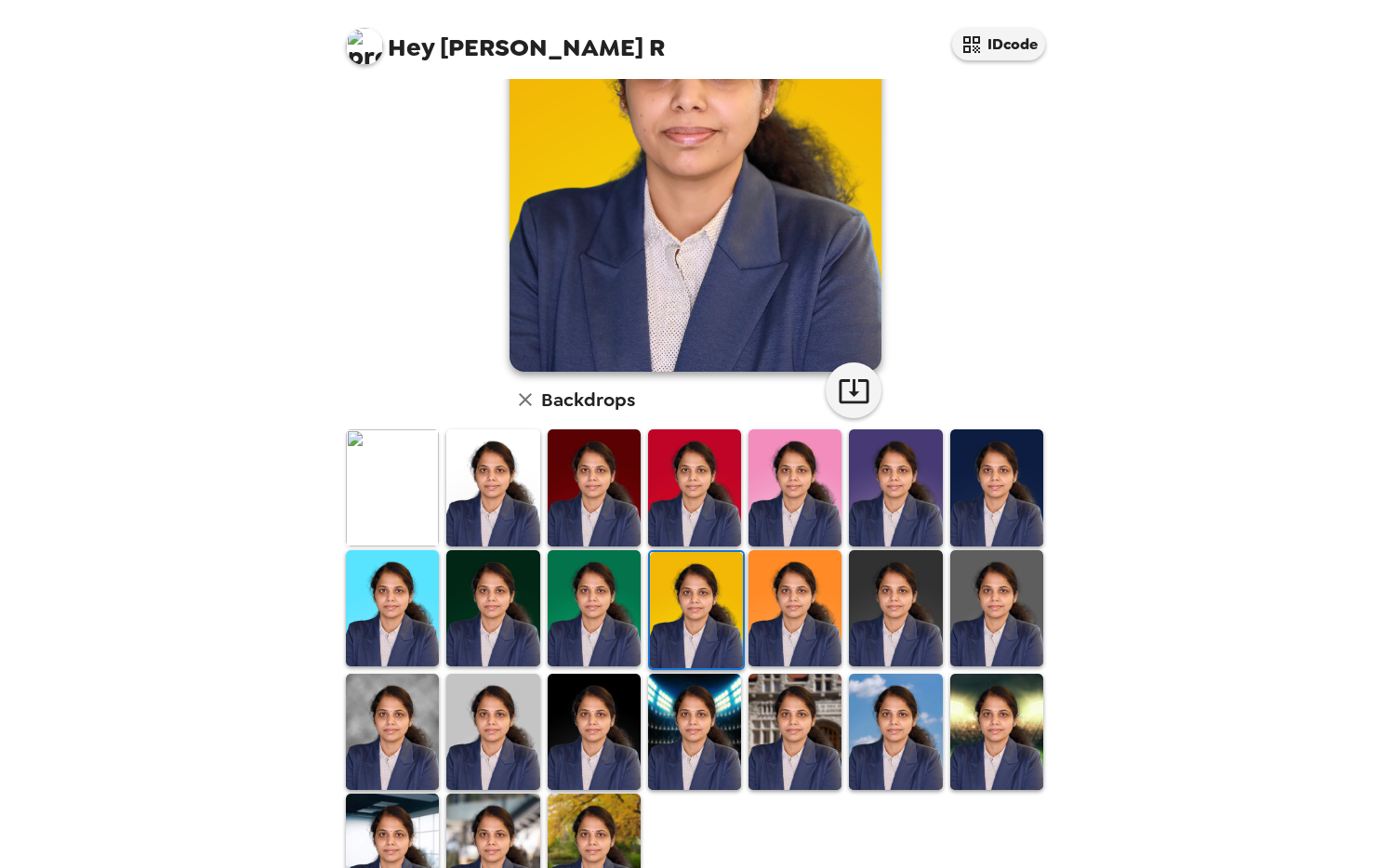
click at [586, 656] on img at bounding box center [593, 608] width 93 height 116
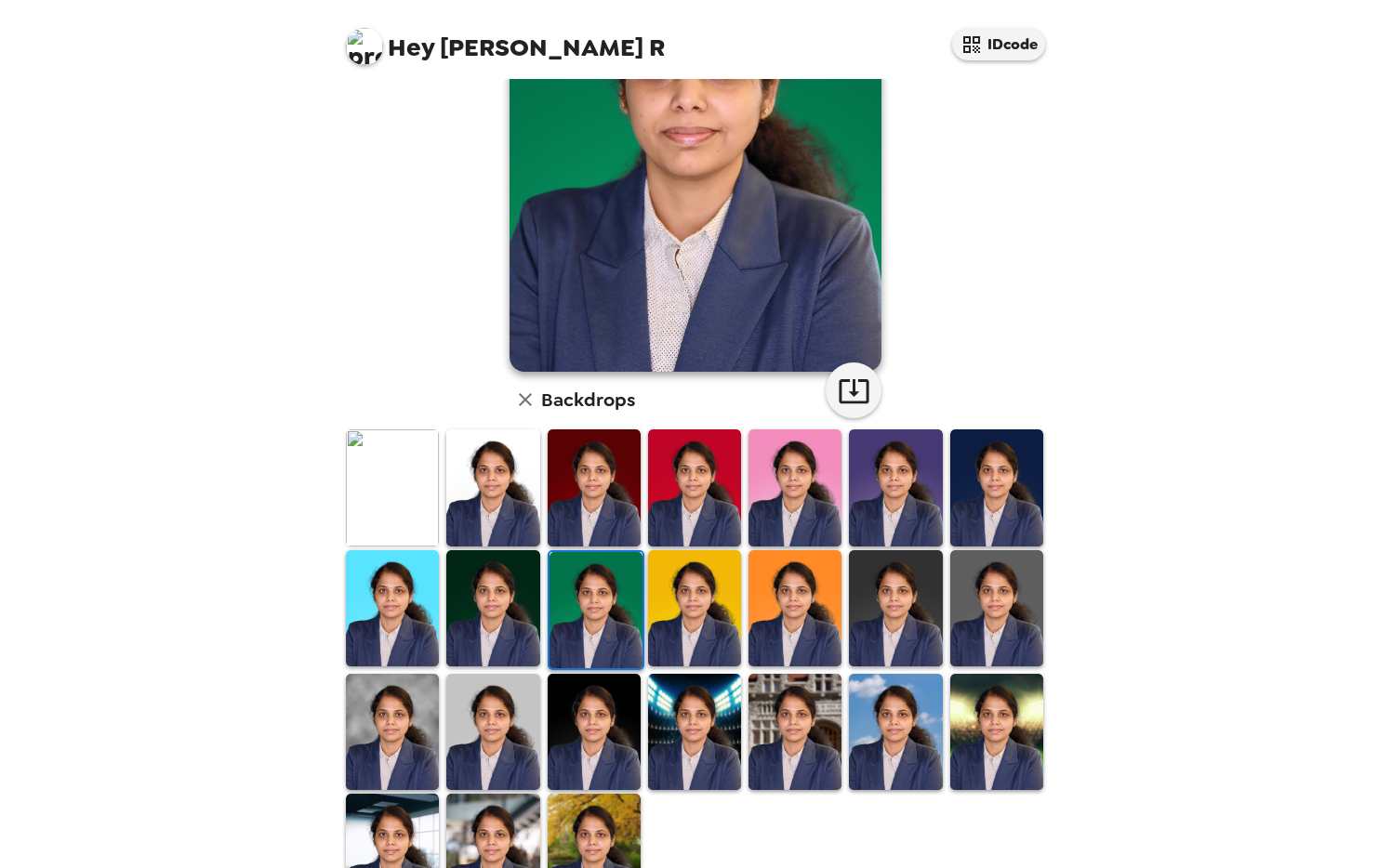
click at [396, 523] on img at bounding box center [392, 487] width 93 height 116
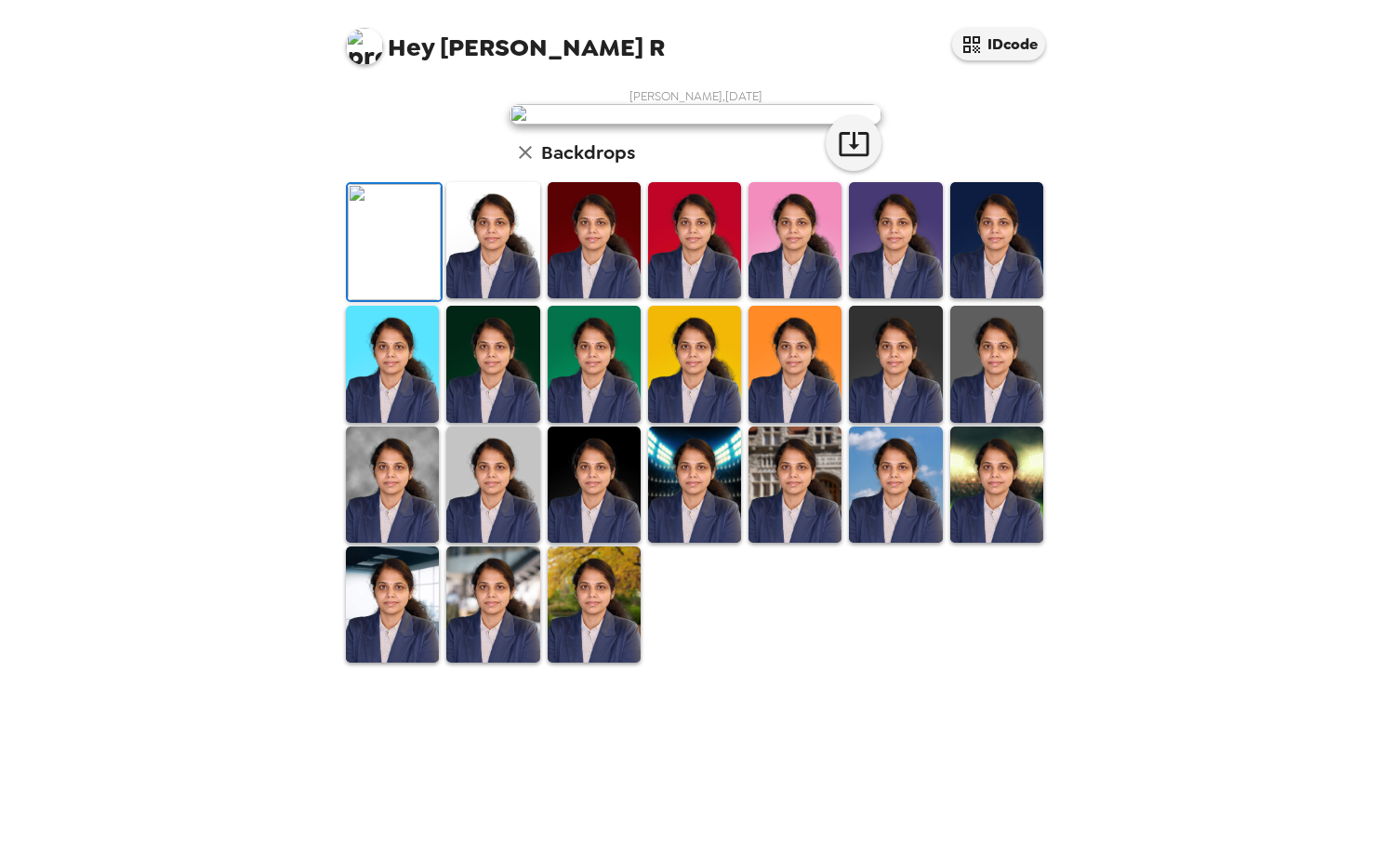
scroll to position [0, 0]
click at [674, 125] on img at bounding box center [696, 114] width 372 height 21
